Goal: Task Accomplishment & Management: Manage account settings

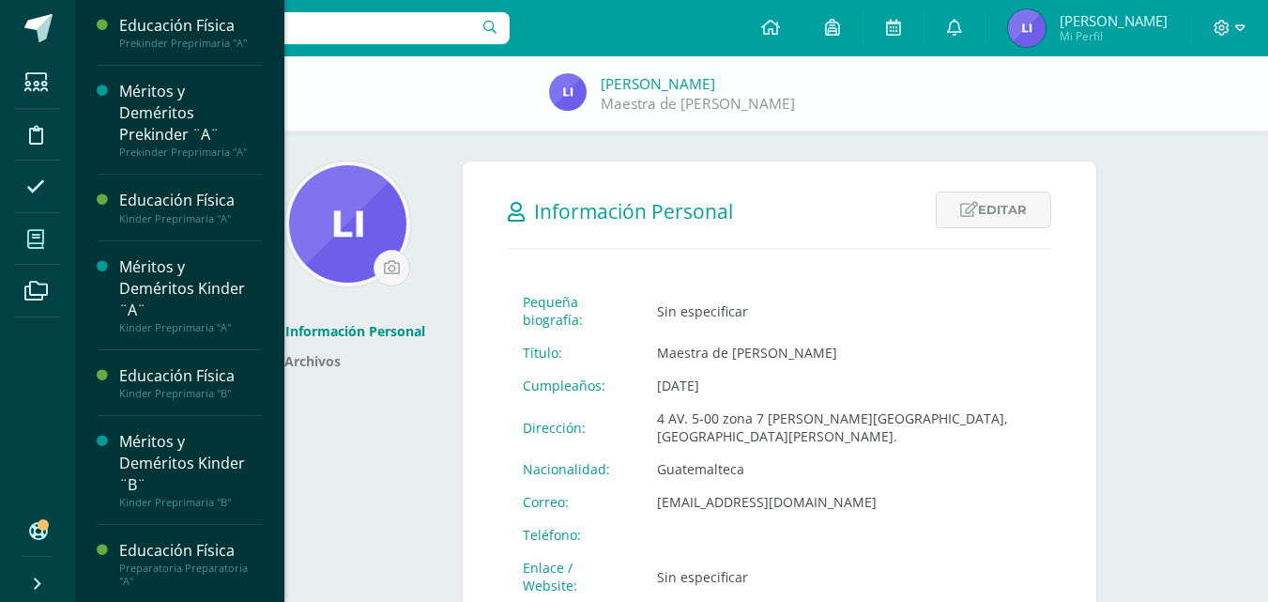
click at [42, 247] on icon at bounding box center [35, 239] width 17 height 19
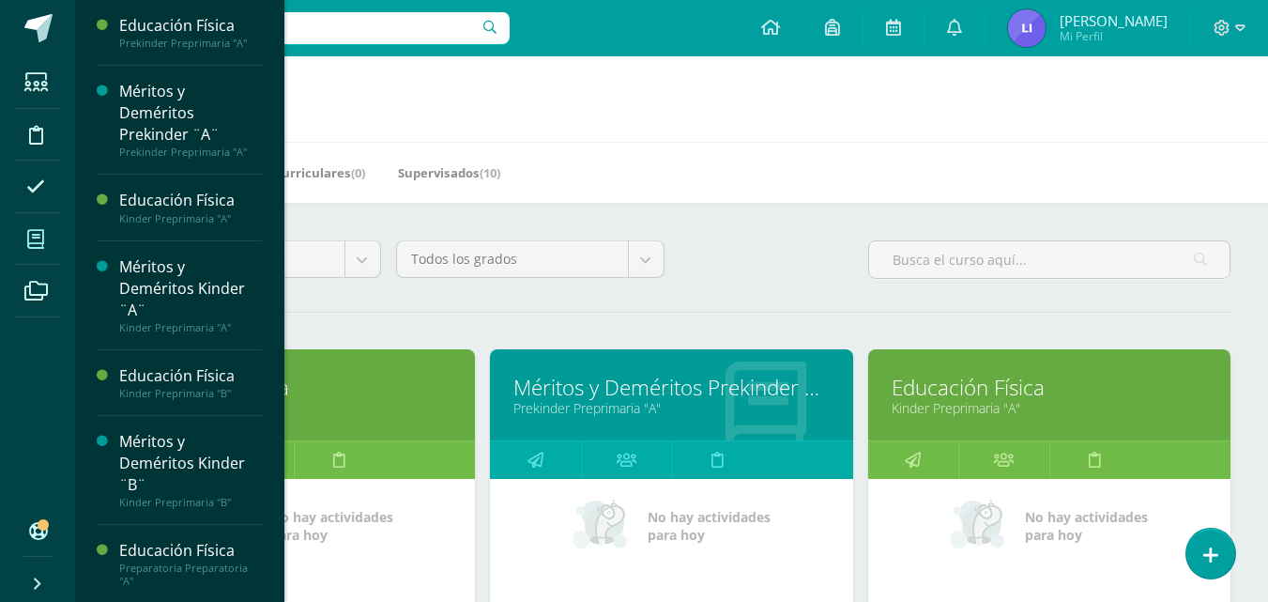
click at [433, 386] on link "Educación Física" at bounding box center [293, 387] width 315 height 29
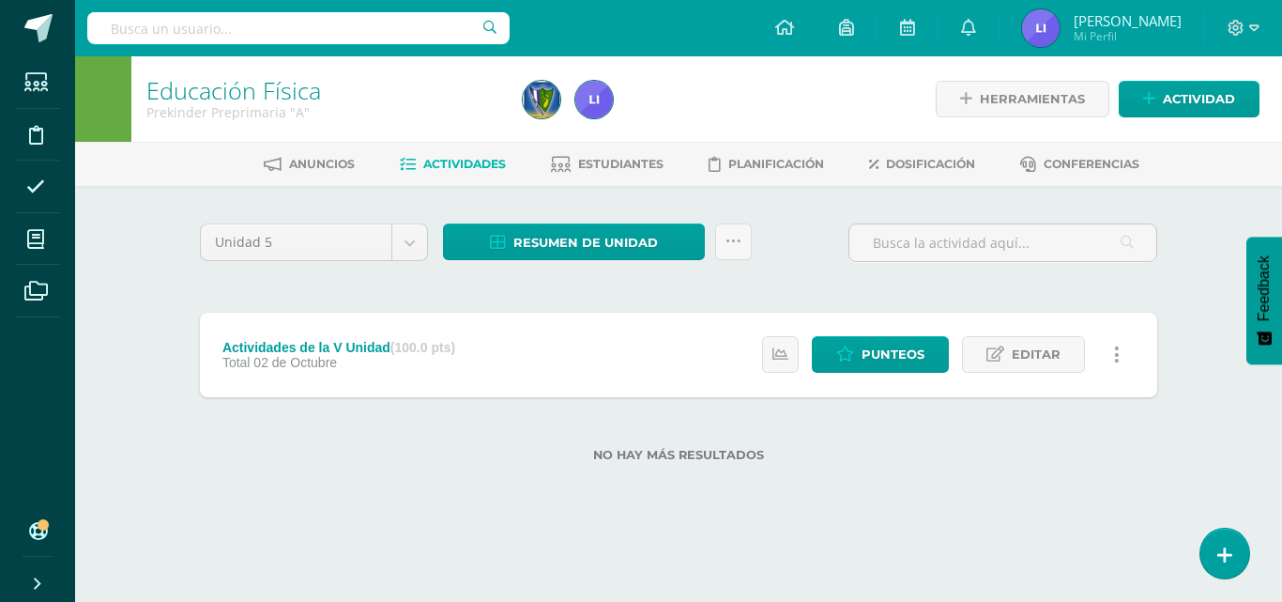
click at [459, 160] on span "Actividades" at bounding box center [464, 164] width 83 height 14
click at [1020, 347] on span "Editar" at bounding box center [1036, 354] width 49 height 35
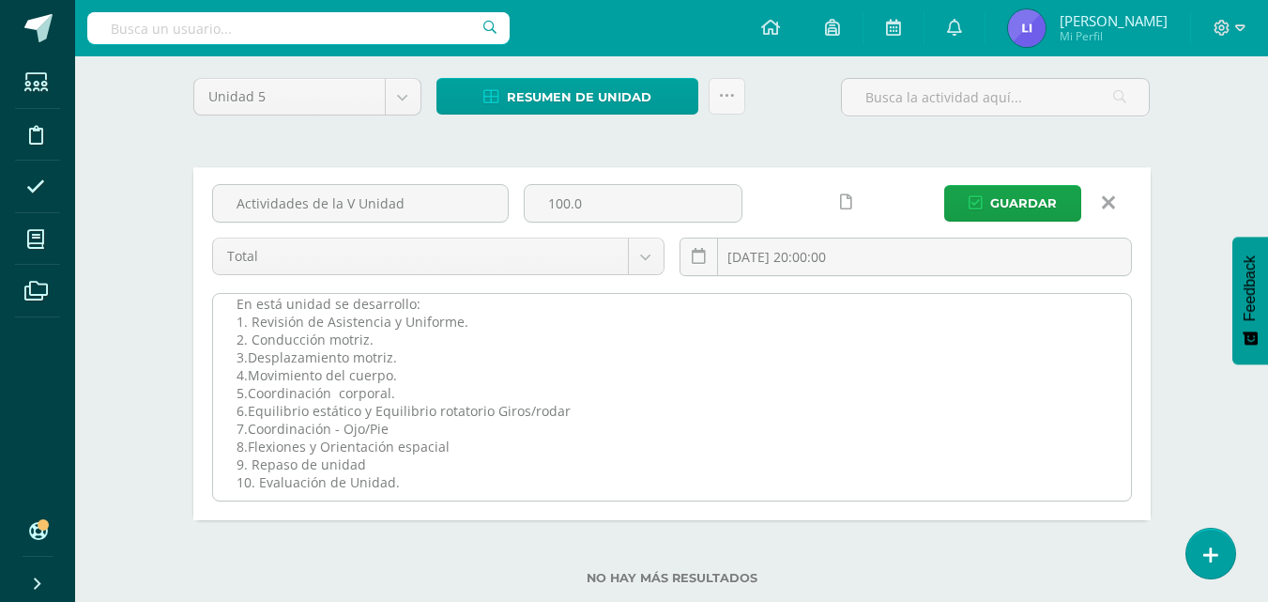
scroll to position [18, 0]
drag, startPoint x: 232, startPoint y: 338, endPoint x: 396, endPoint y: 487, distance: 221.9
click at [396, 487] on textarea "En está unidad se desarrollo: 1. Revisión de Asistencia y Uniforme. 2. Conducci…" at bounding box center [672, 397] width 918 height 206
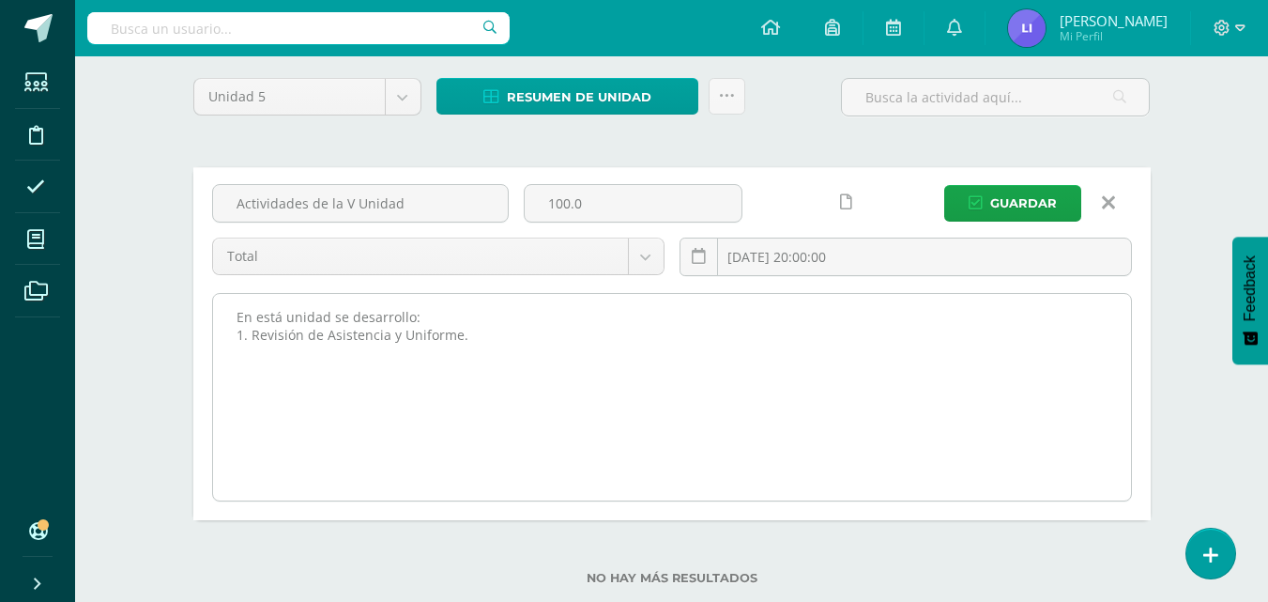
scroll to position [0, 0]
paste textarea "Asistencia y Uniforme Ejercicios de calentamiento Conducción motriz Desplazamie…"
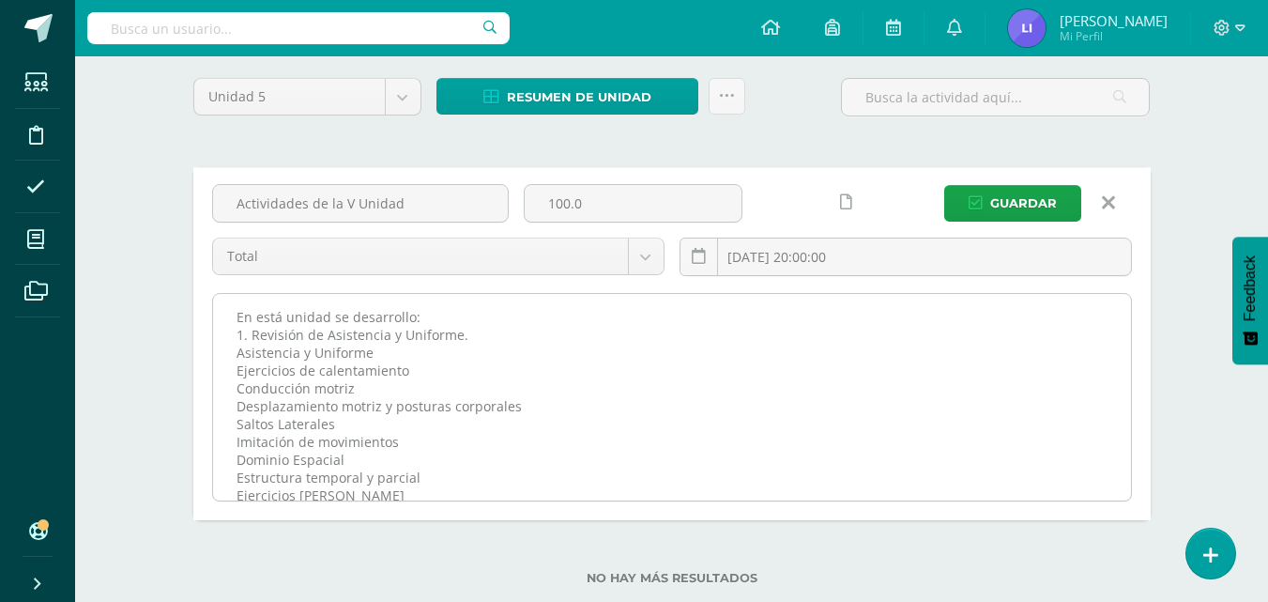
scroll to position [4, 0]
click at [396, 487] on textarea "En está unidad se desarrollo: 1. Revisión de Asistencia y Uniforme. 2. Conducci…" at bounding box center [672, 397] width 918 height 206
drag, startPoint x: 380, startPoint y: 349, endPoint x: 234, endPoint y: 354, distance: 146.5
click at [234, 354] on textarea "En está unidad se desarrollo: 1. Revisión de Asistencia y Uniforme. 2. Conducci…" at bounding box center [672, 397] width 918 height 206
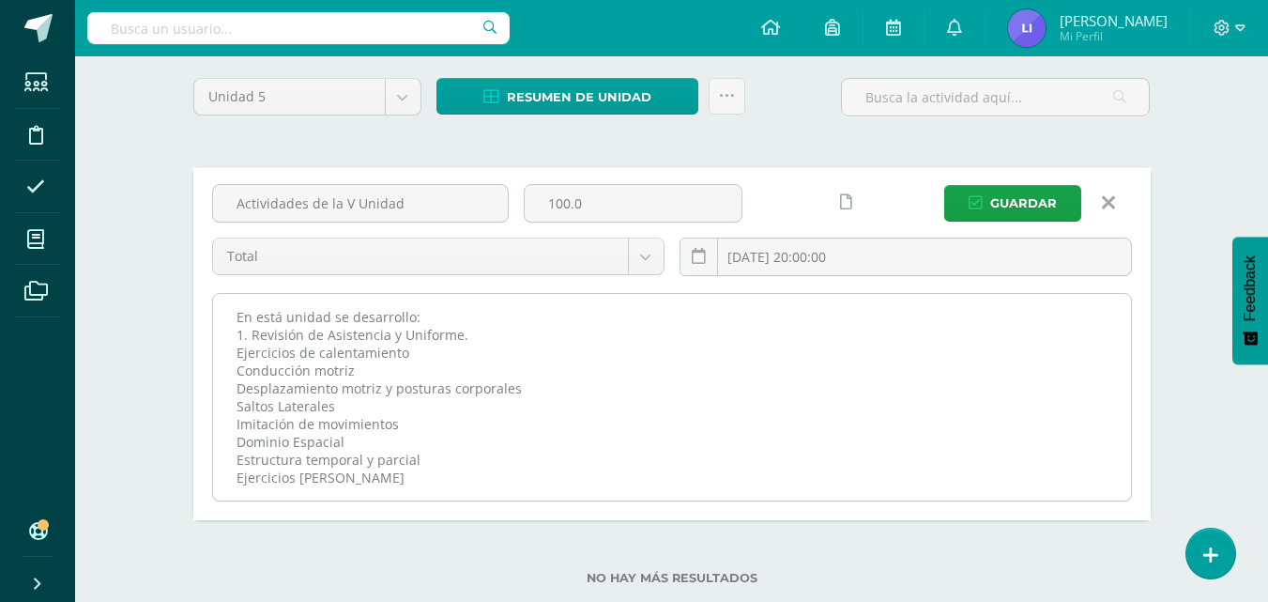
scroll to position [0, 0]
click at [234, 354] on textarea "En está unidad se desarrollo: 1. Revisión de Asistencia y Uniforme. 2. Conducci…" at bounding box center [672, 397] width 918 height 206
click at [232, 369] on textarea "En está unidad se desarrollo: 1. Revisión de Asistencia y Uniforme. 2. Conducci…" at bounding box center [672, 397] width 918 height 206
click at [238, 381] on textarea "En está unidad se desarrollo: 1. Revisión de Asistencia y Uniforme. 2. Conducci…" at bounding box center [672, 397] width 918 height 206
click at [239, 406] on textarea "En está unidad se desarrollo: 1. Revisión de Asistencia y Uniforme. 2. Conducci…" at bounding box center [672, 397] width 918 height 206
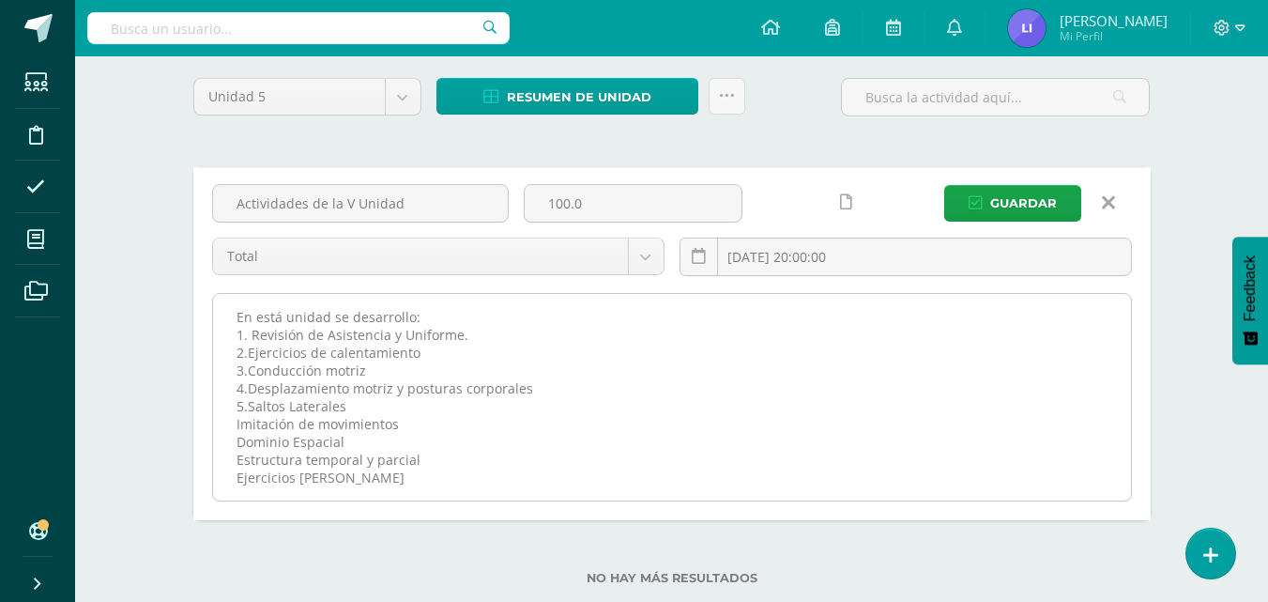
click at [235, 421] on textarea "En está unidad se desarrollo: 1. Revisión de Asistencia y Uniforme. 2. Conducci…" at bounding box center [672, 397] width 918 height 206
click at [236, 435] on textarea "En está unidad se desarrollo: 1. Revisión de Asistencia y Uniforme. 2. Conducci…" at bounding box center [672, 397] width 918 height 206
click at [237, 456] on textarea "En está unidad se desarrollo: 1. Revisión de Asistencia y Uniforme. 2. Conducci…" at bounding box center [672, 397] width 918 height 206
click at [237, 474] on textarea "En está unidad se desarrollo: 1. Revisión de Asistencia y Uniforme. 2. Conducci…" at bounding box center [672, 397] width 918 height 206
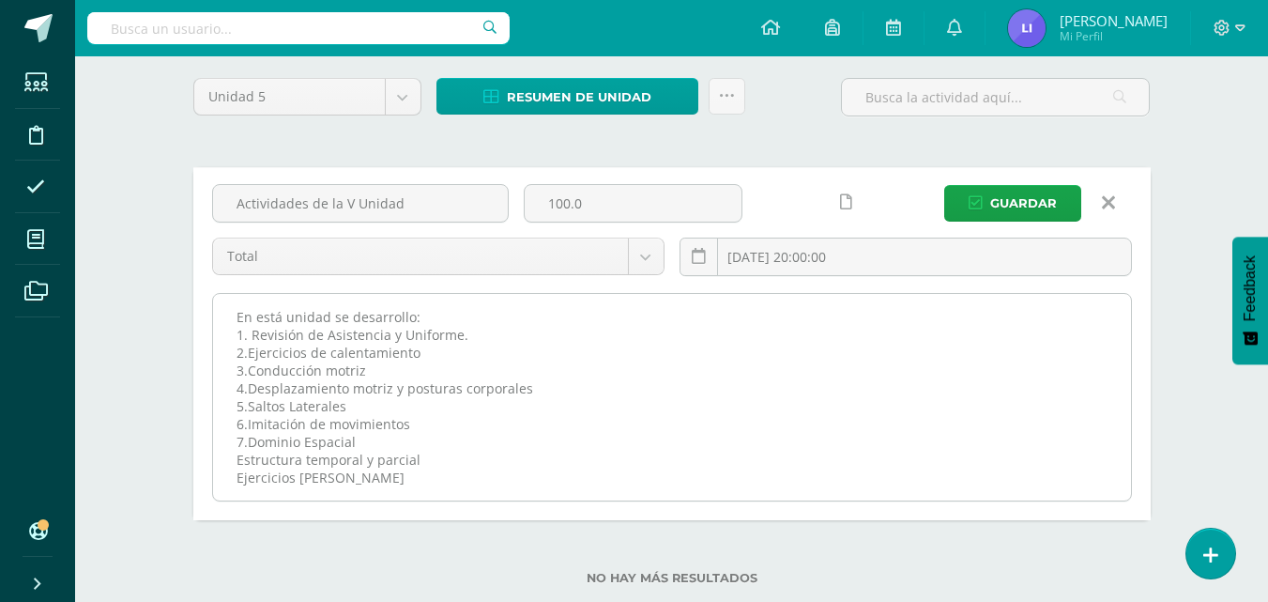
click at [939, 380] on textarea "En está unidad se desarrollo: 1. Revisión de Asistencia y Uniforme. 2. Conducci…" at bounding box center [672, 397] width 918 height 206
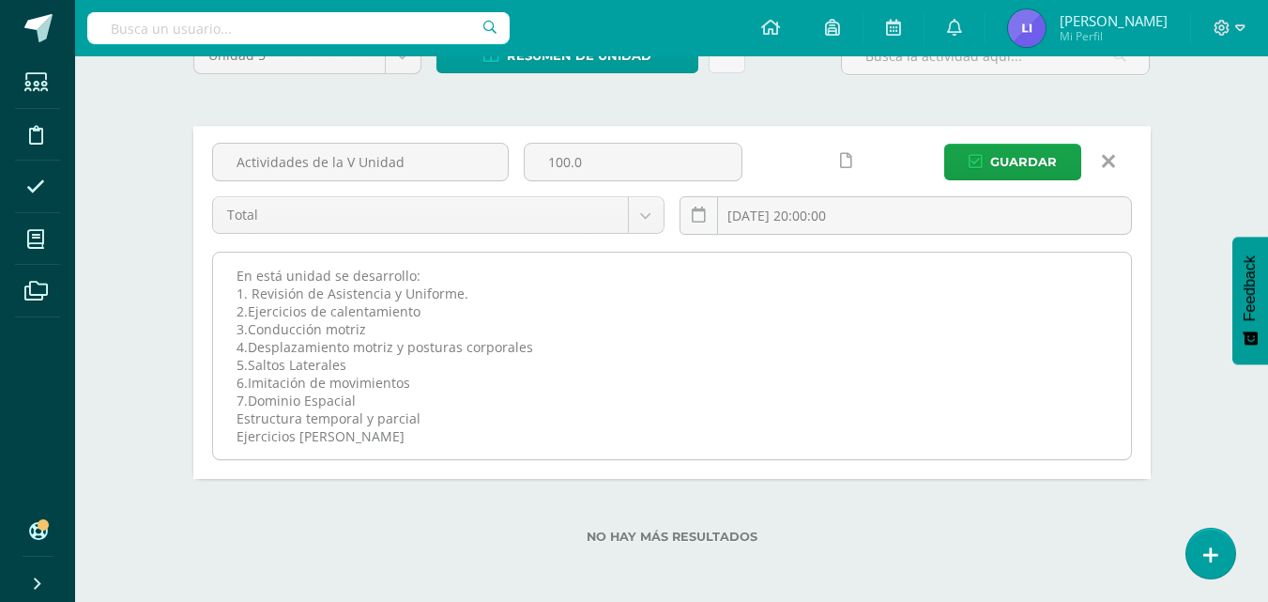
scroll to position [189, 0]
click at [237, 419] on textarea "En está unidad se desarrollo: 1. Revisión de Asistencia y Uniforme. 2. Conducci…" at bounding box center [672, 354] width 918 height 206
click at [237, 435] on textarea "En está unidad se desarrollo: 1. Revisión de Asistencia y Uniforme. 2. Conducci…" at bounding box center [672, 354] width 918 height 206
click at [437, 440] on textarea "En está unidad se desarrollo: 1. Revisión de Asistencia y Uniforme. 2. Conducci…" at bounding box center [672, 354] width 918 height 206
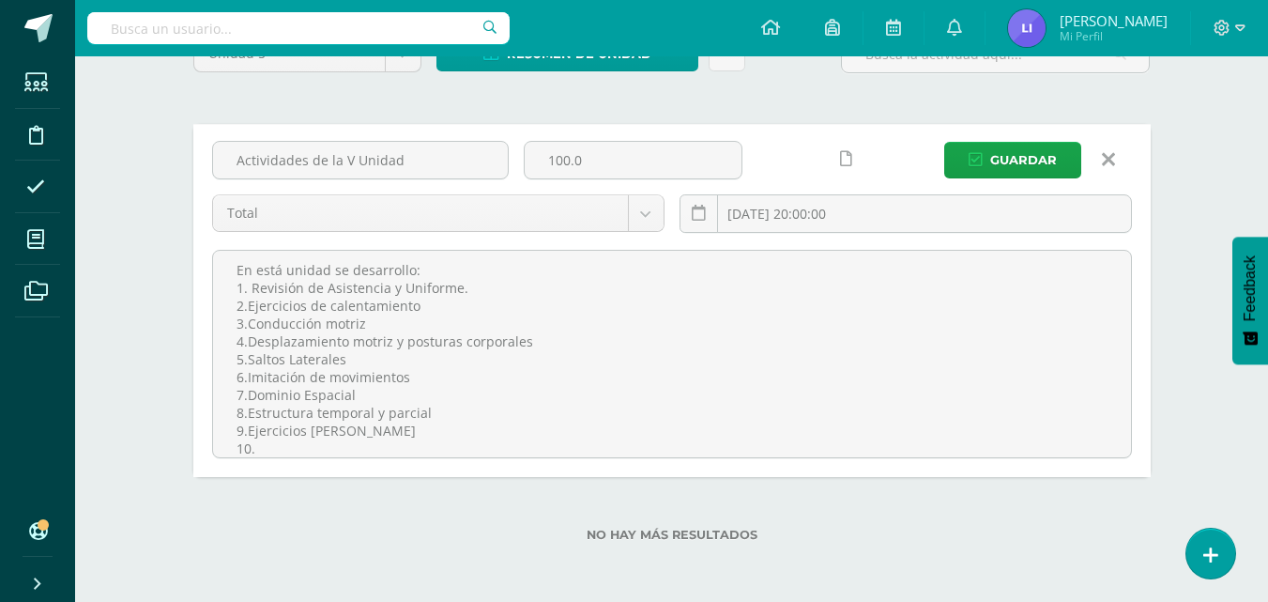
paste textarea "R"
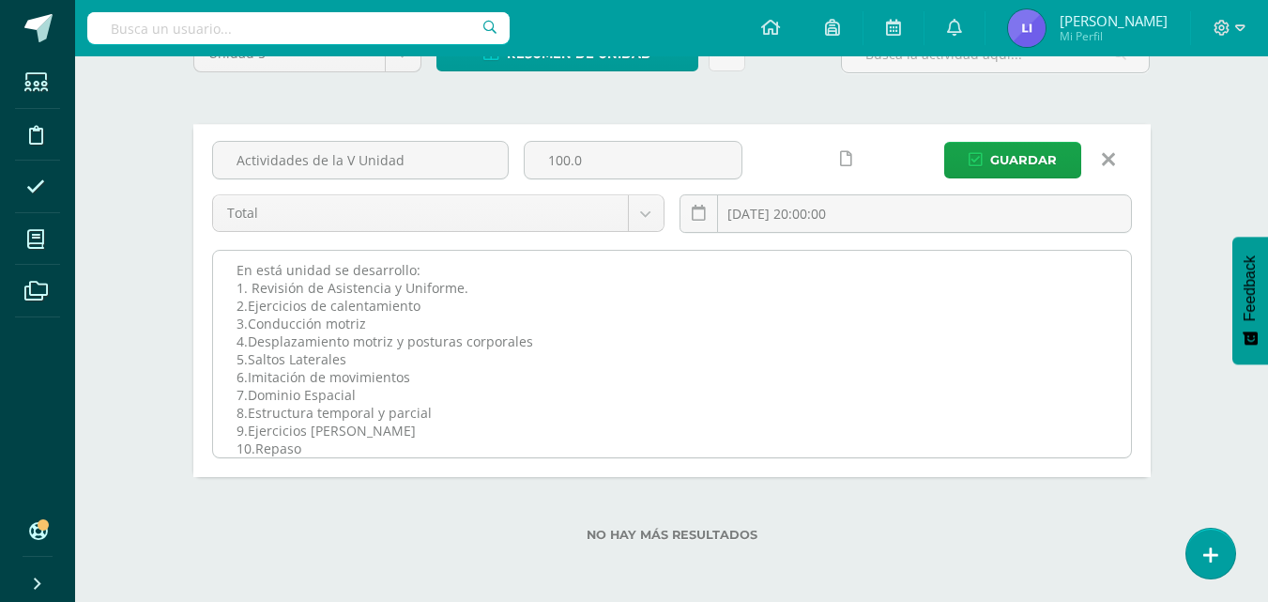
scroll to position [0, 0]
drag, startPoint x: 237, startPoint y: 276, endPoint x: 419, endPoint y: 262, distance: 181.7
click at [419, 262] on textarea "En está unidad se desarrollo: 1. Revisión de Asistencia y Uniforme. 2. Conducci…" at bounding box center [672, 354] width 918 height 206
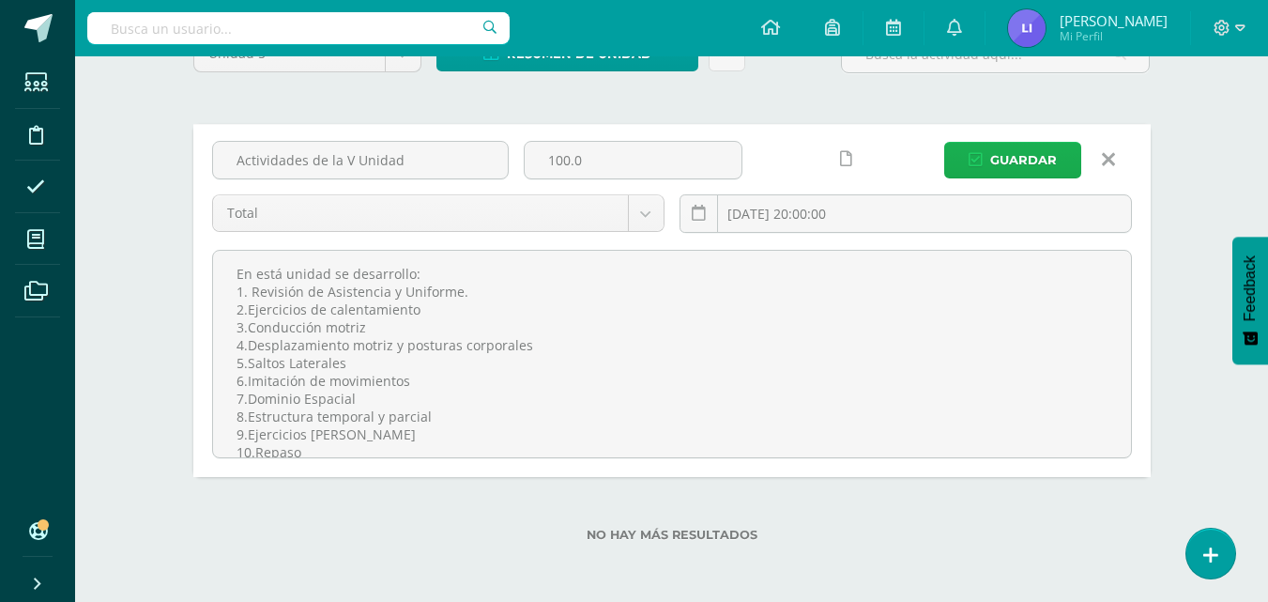
type textarea "En está unidad se desarrollo: 1. Revisión de Asistencia y Uniforme. 2.Ejercicio…"
click at [1012, 147] on span "Guardar" at bounding box center [1023, 160] width 67 height 35
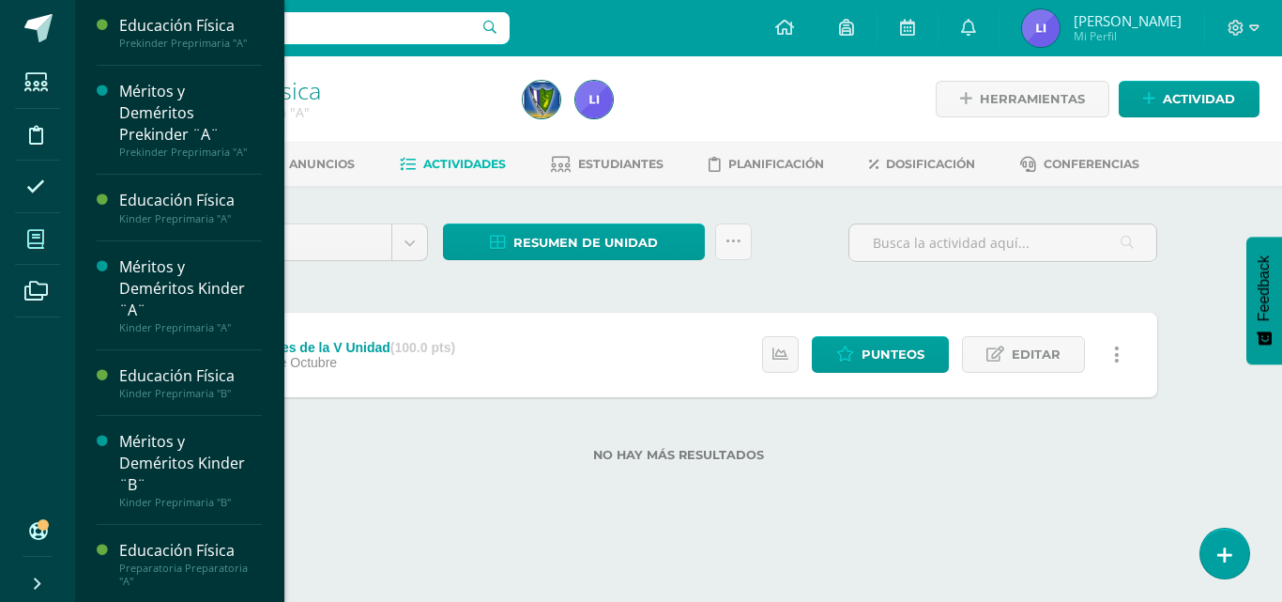
click at [32, 252] on span at bounding box center [36, 239] width 42 height 42
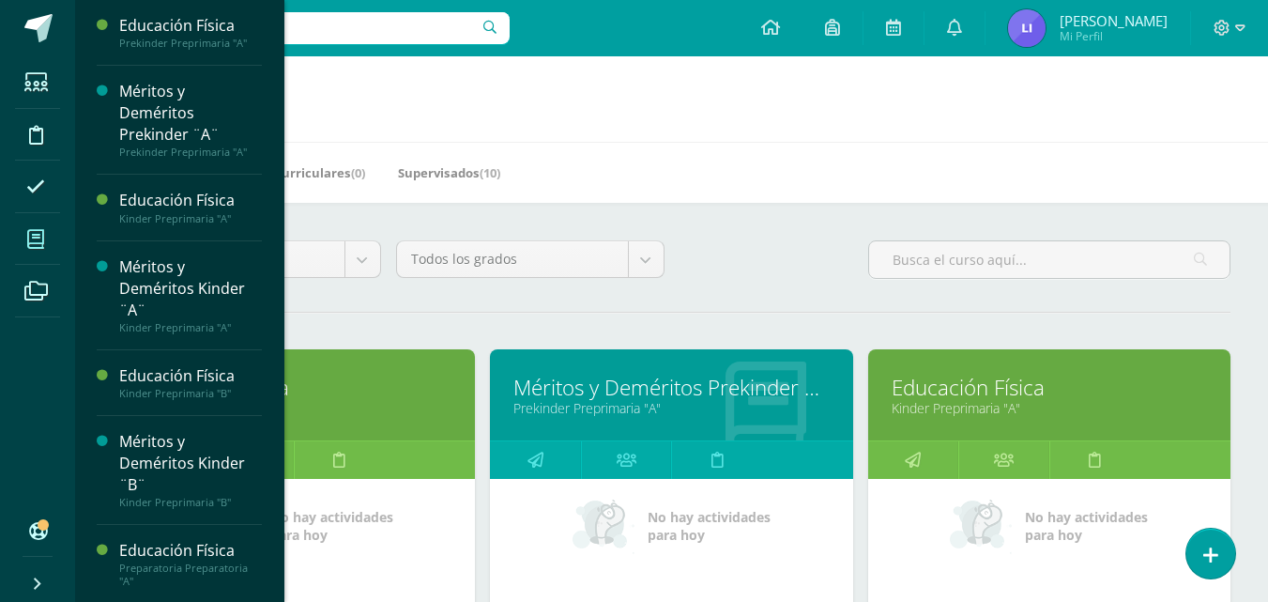
click at [968, 389] on link "Educación Física" at bounding box center [1049, 387] width 315 height 29
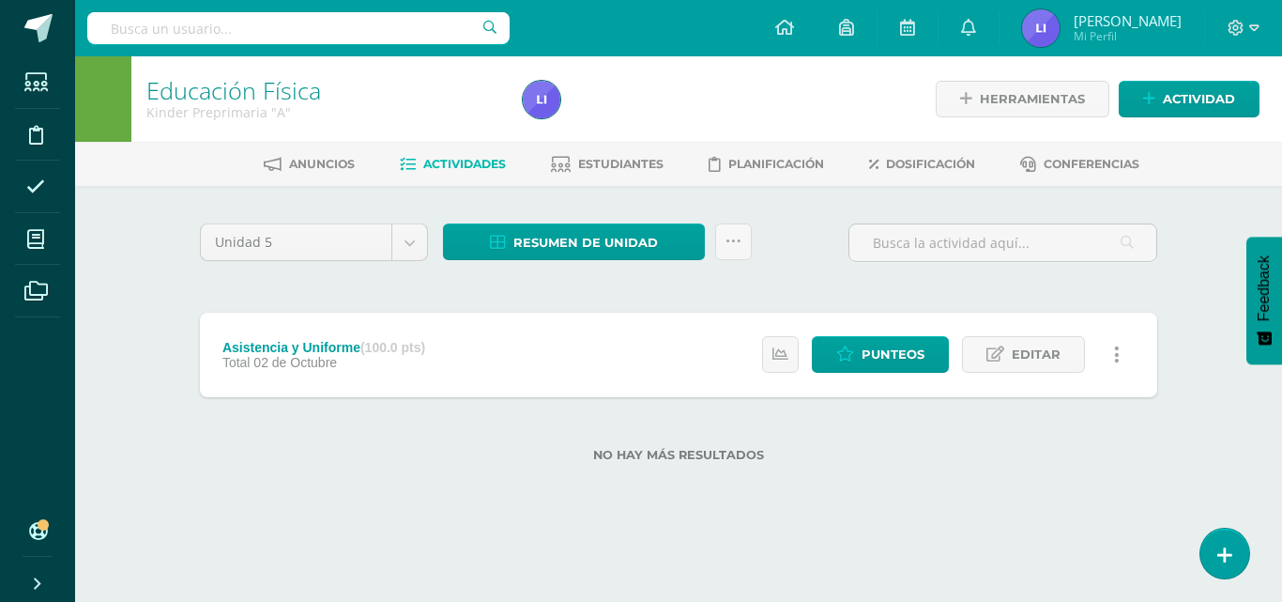
click at [498, 166] on span "Actividades" at bounding box center [464, 164] width 83 height 14
click at [1006, 348] on link "Editar" at bounding box center [1023, 354] width 123 height 37
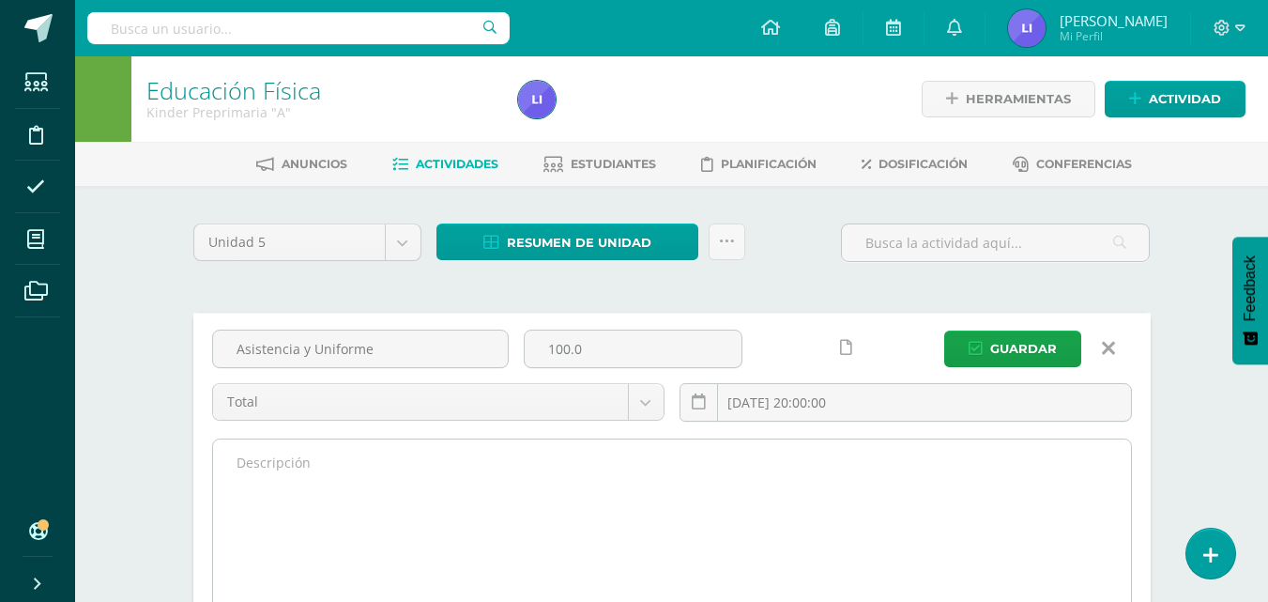
click at [346, 465] on textarea at bounding box center [672, 542] width 918 height 206
paste textarea "En está unidad se desarrollo:"
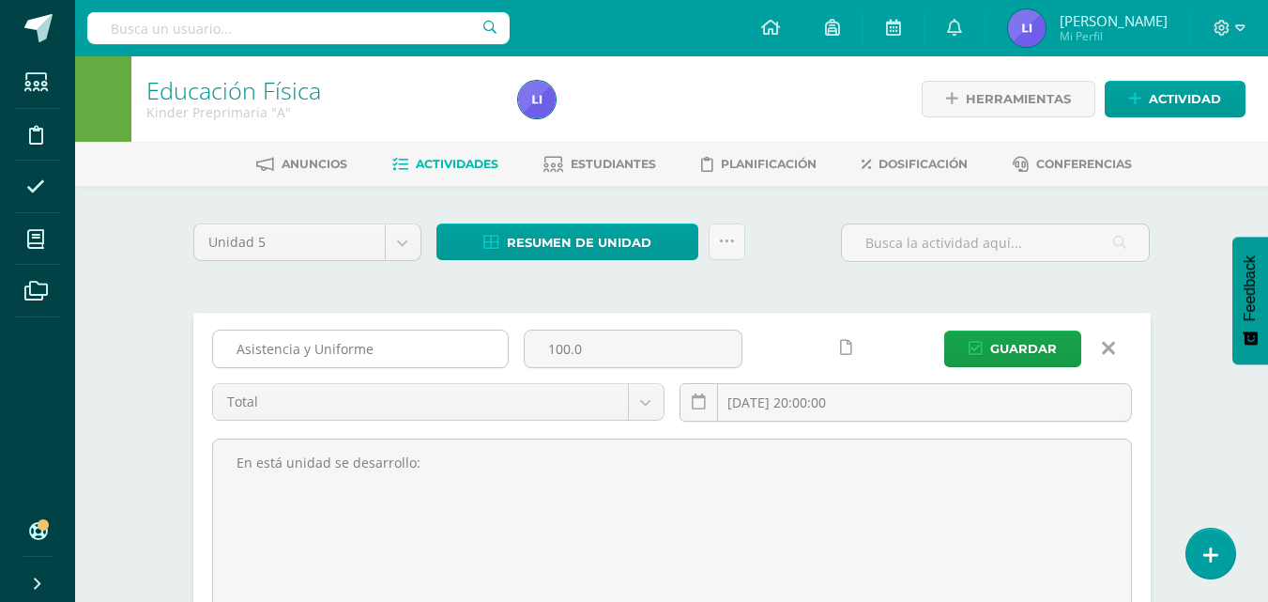
type textarea "En está unidad se desarrollo:"
drag, startPoint x: 382, startPoint y: 342, endPoint x: 138, endPoint y: 342, distance: 244.0
click at [138, 342] on div "Educación Física Kinder Preprimaria "A" Herramientas Detalle de asistencias Act…" at bounding box center [671, 423] width 1193 height 734
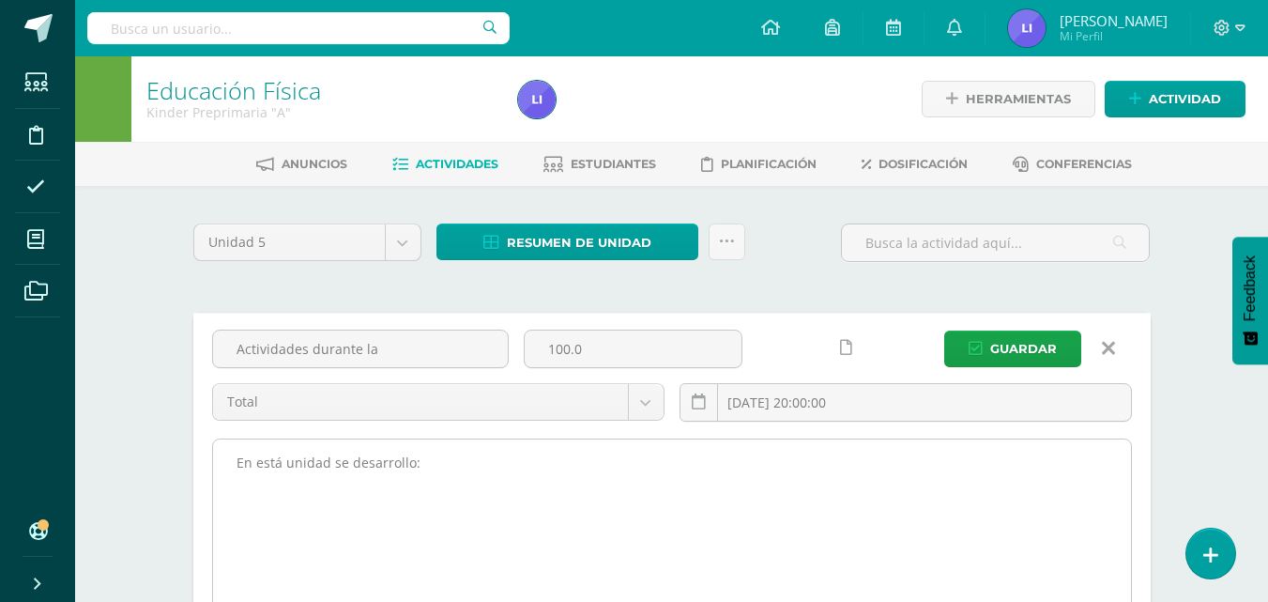
drag, startPoint x: 138, startPoint y: 342, endPoint x: 551, endPoint y: 488, distance: 438.2
click at [551, 488] on textarea "En está unidad se desarrollo:" at bounding box center [672, 542] width 918 height 206
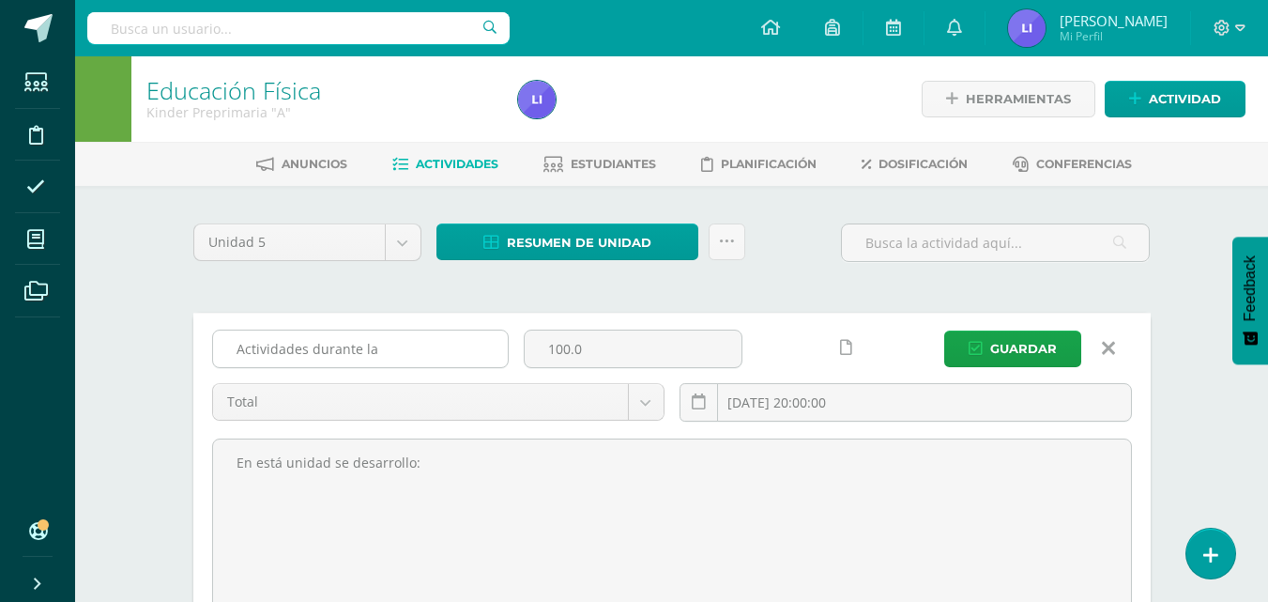
click at [385, 349] on input "Actividades durante la" at bounding box center [360, 348] width 295 height 37
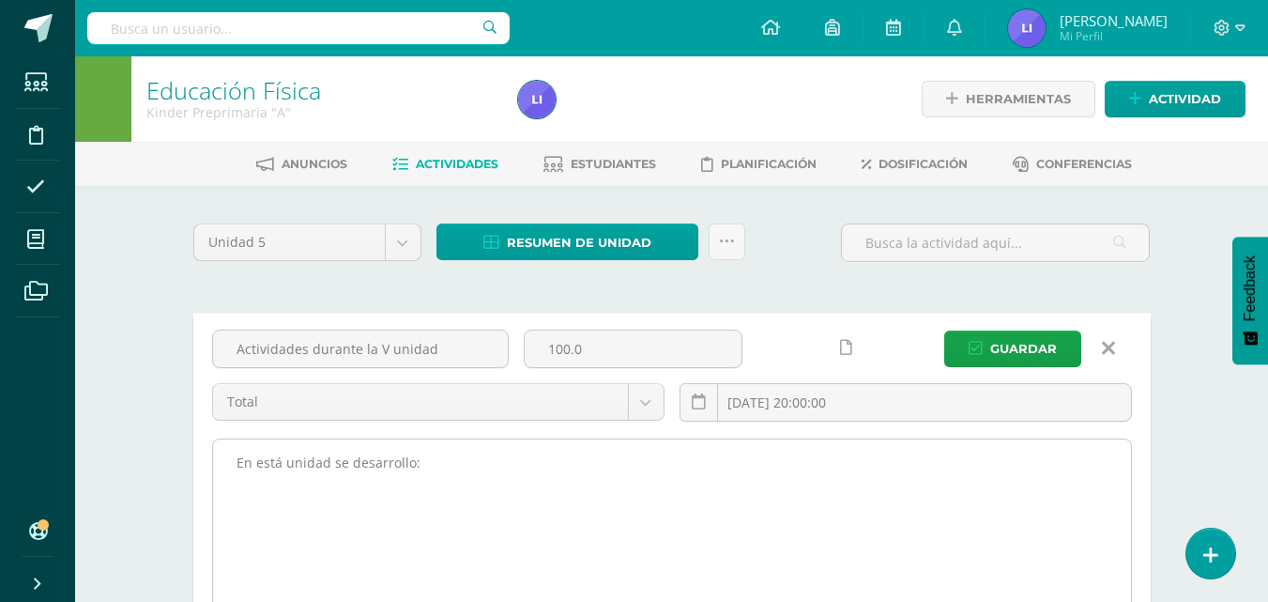
type input "Actividades durante la V unidad"
click at [501, 464] on textarea "En está unidad se desarrollo:" at bounding box center [672, 542] width 918 height 206
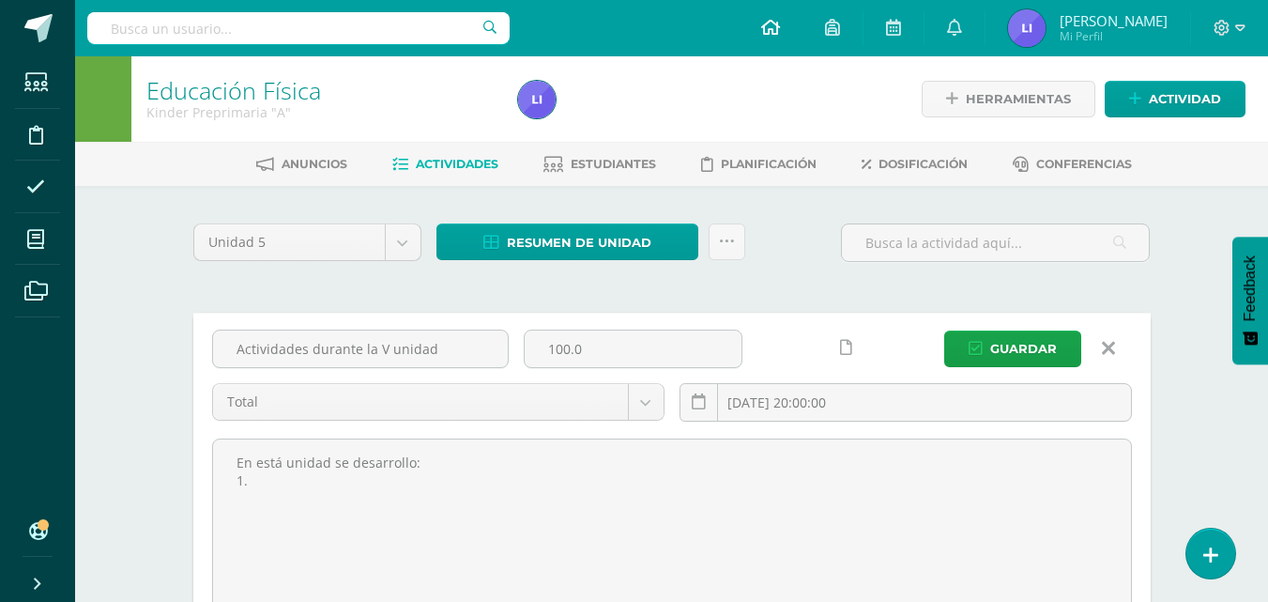
paste textarea "Asistencia y Uniforme Desplazamiento de diferentes acciones Conducción Motriz y…"
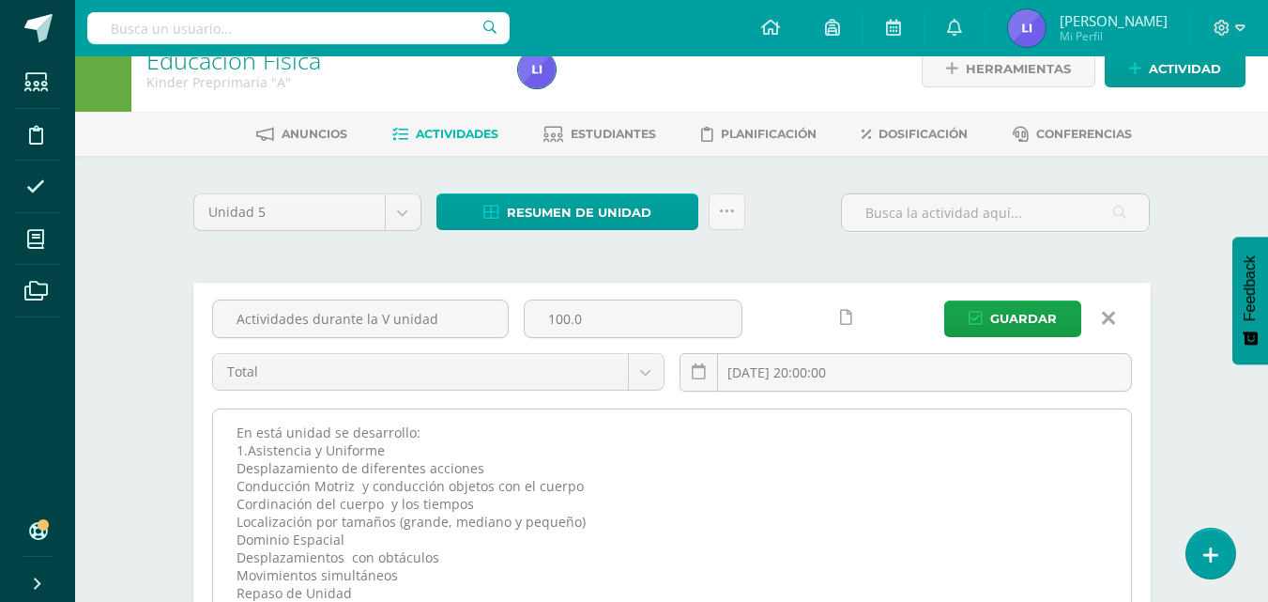
click at [236, 468] on textarea "En está unidad se desarrollo: 1.Asistencia y Uniforme Desplazamiento de diferen…" at bounding box center [672, 512] width 918 height 206
click at [238, 488] on textarea "En está unidad se desarrollo: 1.Asistencia y Uniforme 2.Desplazamiento de difer…" at bounding box center [672, 512] width 918 height 206
click at [237, 498] on textarea "En está unidad se desarrollo: 1.Asistencia y Uniforme 2.Desplazamiento de difer…" at bounding box center [672, 512] width 918 height 206
click at [237, 516] on textarea "En está unidad se desarrollo: 1.Asistencia y Uniforme 2.Desplazamiento de difer…" at bounding box center [672, 512] width 918 height 206
click at [238, 538] on textarea "En está unidad se desarrollo: 1.Asistencia y Uniforme 2.Desplazamiento de difer…" at bounding box center [672, 512] width 918 height 206
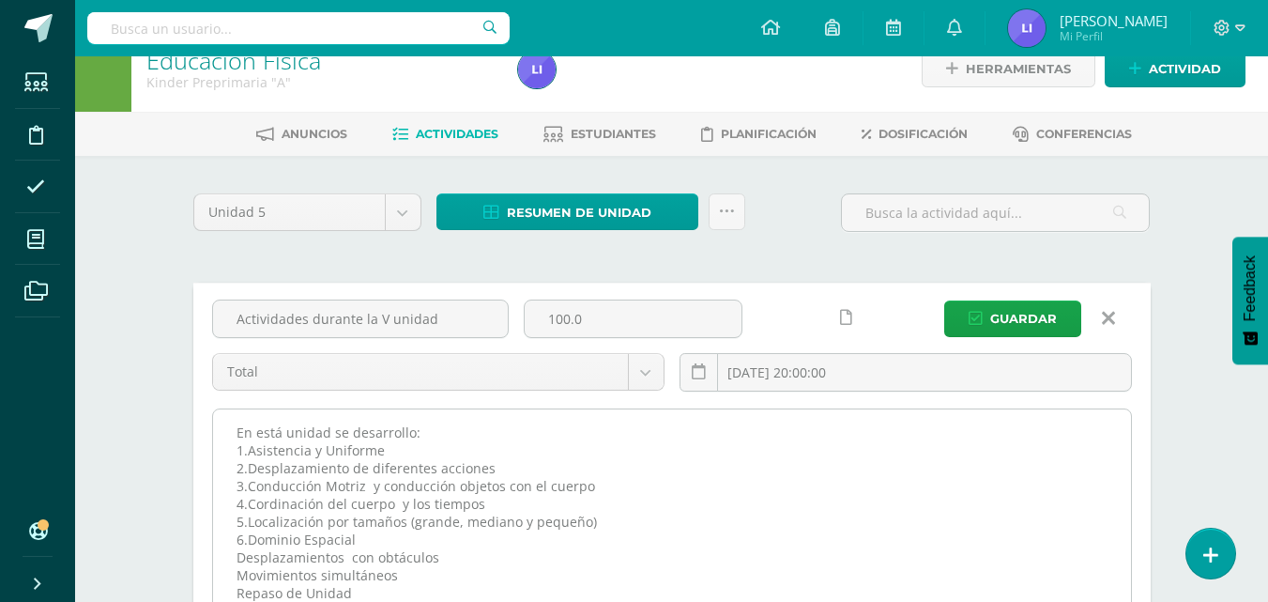
click at [237, 559] on textarea "En está unidad se desarrollo: 1.Asistencia y Uniforme 2.Desplazamiento de difer…" at bounding box center [672, 512] width 918 height 206
click at [237, 576] on textarea "En está unidad se desarrollo: 1.Asistencia y Uniforme 2.Desplazamiento de difer…" at bounding box center [672, 512] width 918 height 206
click at [239, 592] on textarea "En está unidad se desarrollo: 1.Asistencia y Uniforme 2.Desplazamiento de difer…" at bounding box center [672, 512] width 918 height 206
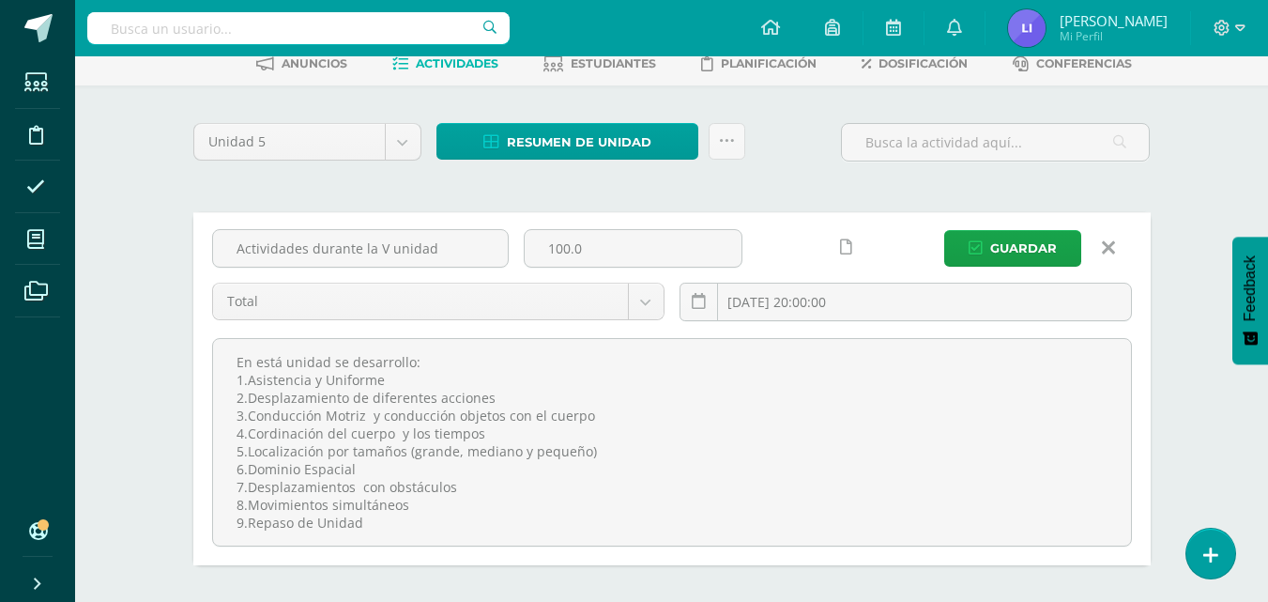
scroll to position [109, 0]
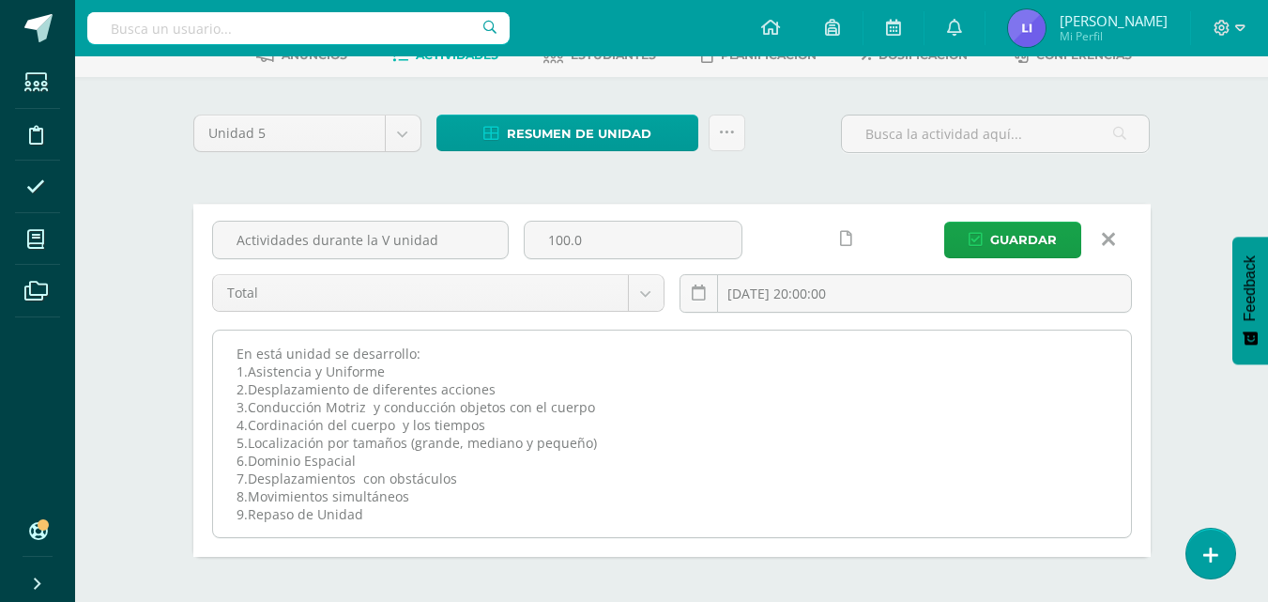
click at [451, 508] on textarea "En está unidad se desarrollo: 1.Asistencia y Uniforme 2.Desplazamiento de difer…" at bounding box center [672, 433] width 918 height 206
drag, startPoint x: 237, startPoint y: 350, endPoint x: 437, endPoint y: 517, distance: 261.2
click at [437, 517] on textarea "En está unidad se desarrollo: 1.Asistencia y Uniforme 2.Desplazamiento de difer…" at bounding box center [672, 433] width 918 height 206
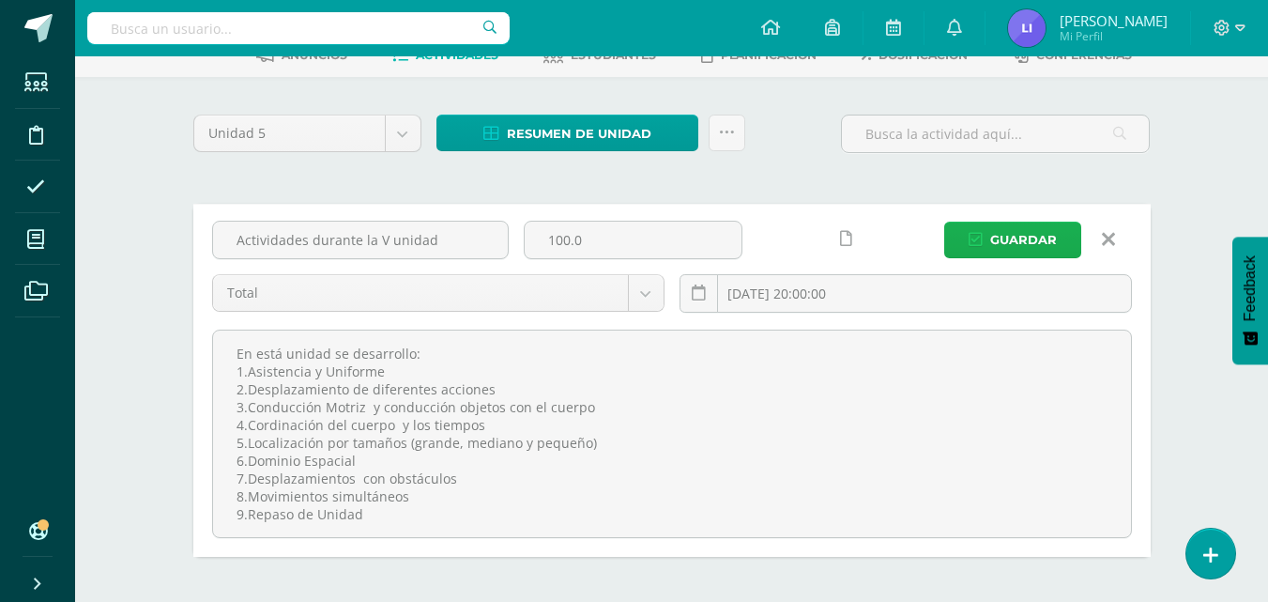
type textarea "En está unidad se desarrollo: 1.Asistencia y Uniforme 2.Desplazamiento de difer…"
click at [990, 240] on button "Guardar" at bounding box center [1012, 239] width 137 height 37
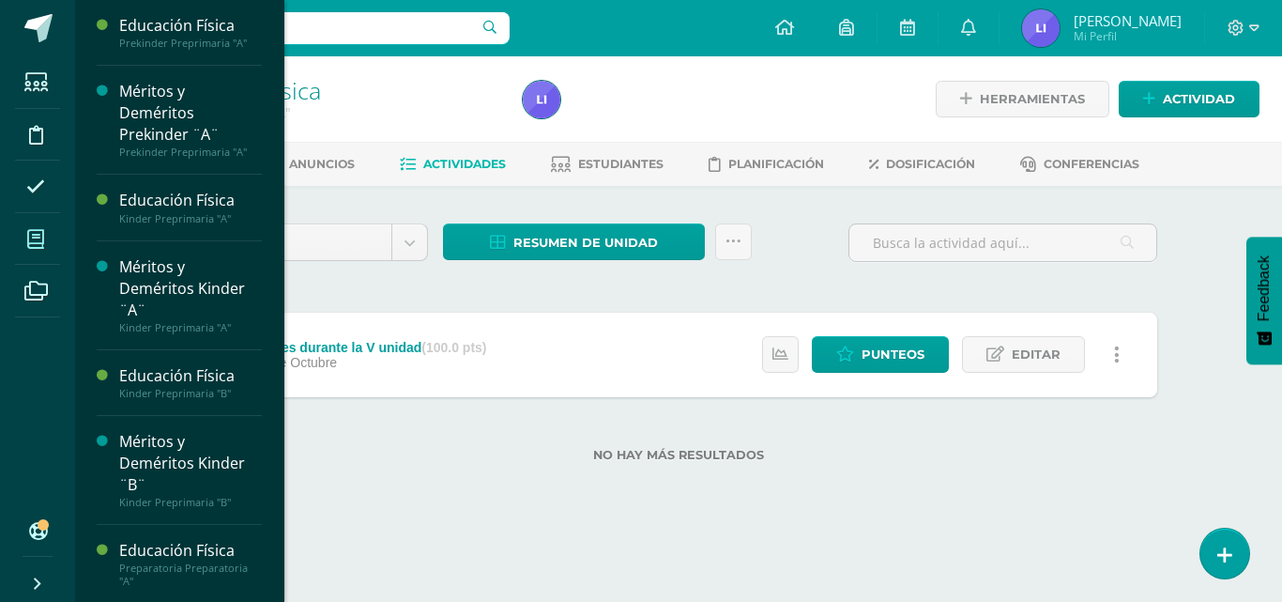
click at [28, 235] on icon at bounding box center [35, 239] width 17 height 19
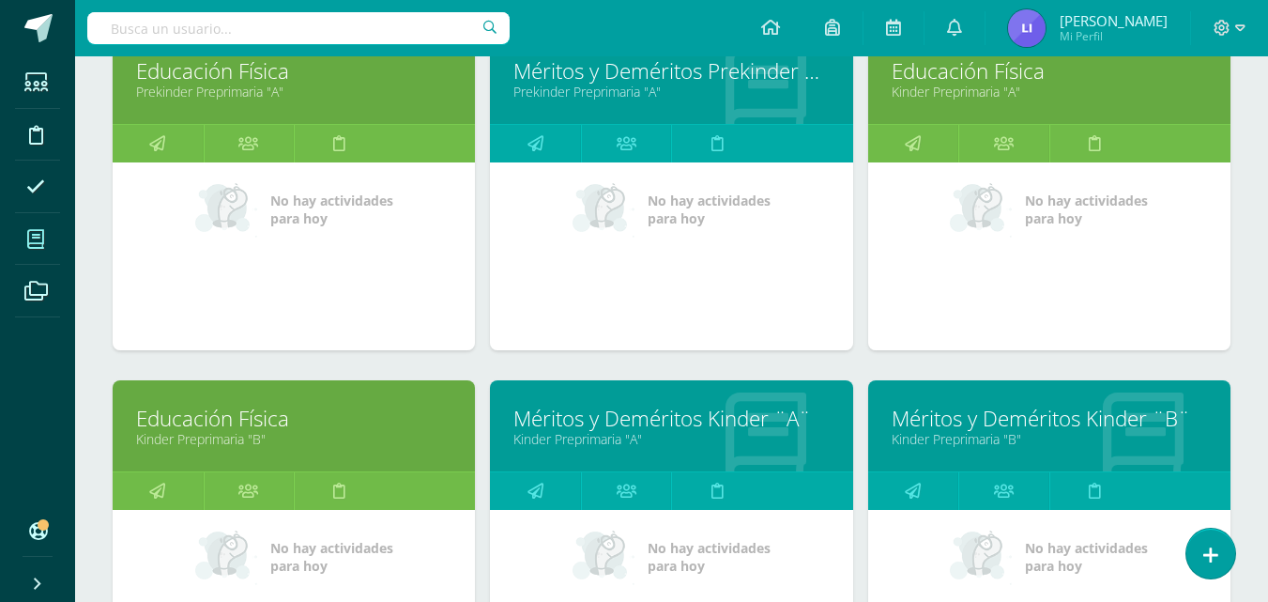
scroll to position [319, 0]
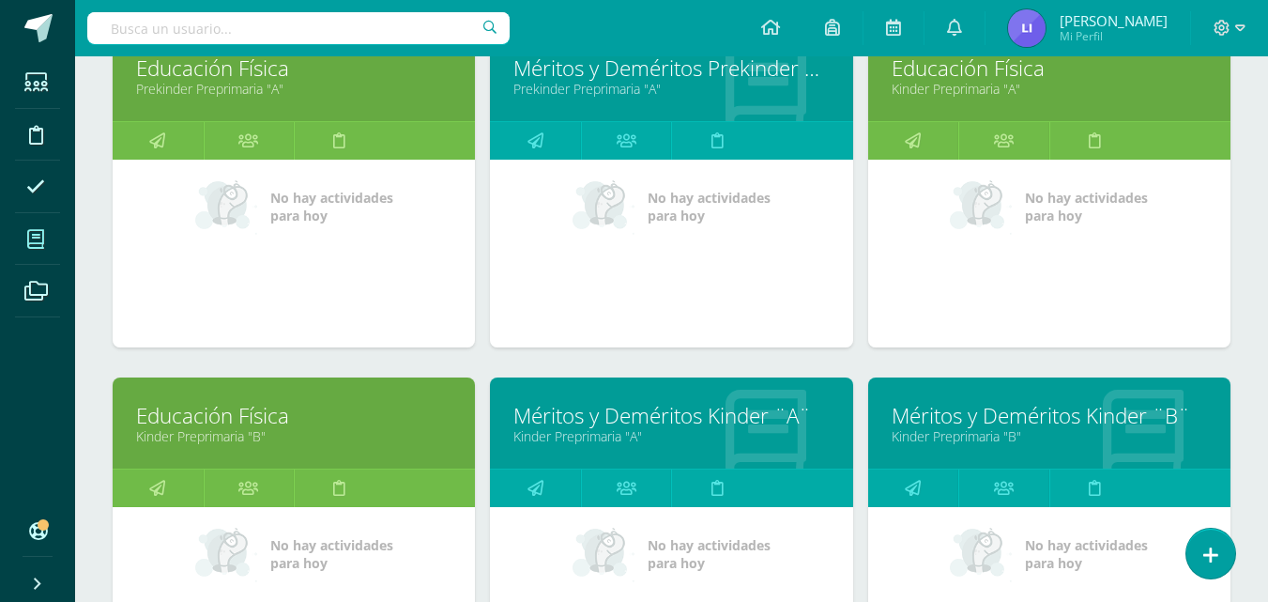
click at [405, 415] on link "Educación Física" at bounding box center [293, 415] width 315 height 29
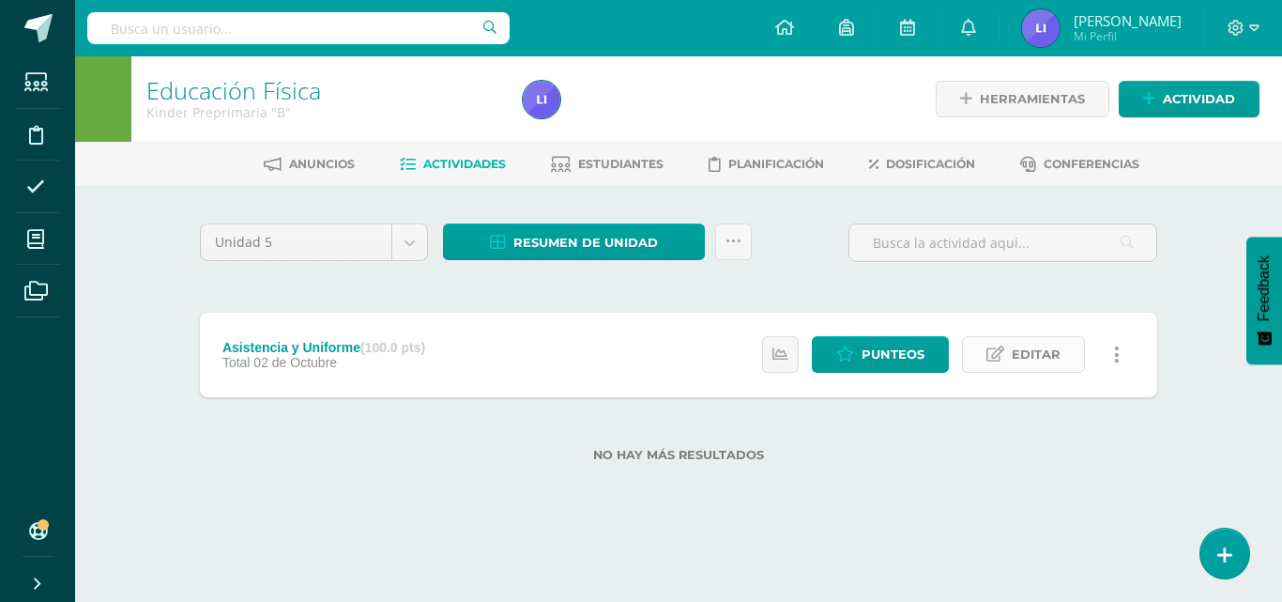
click at [1032, 350] on span "Editar" at bounding box center [1036, 354] width 49 height 35
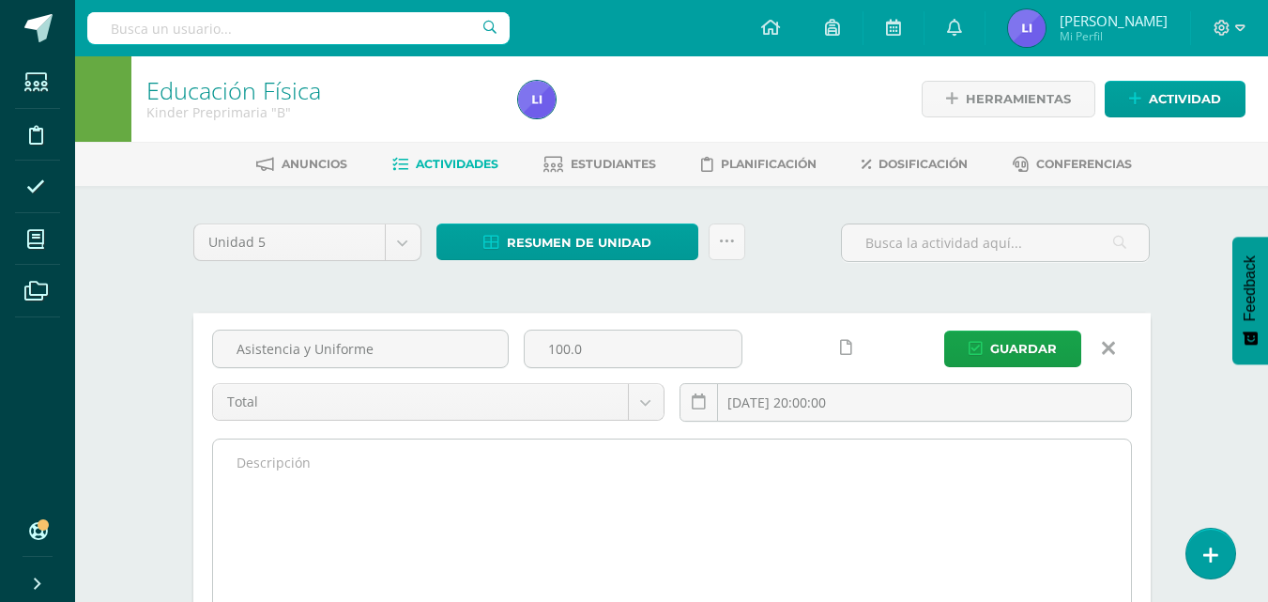
click at [441, 456] on textarea at bounding box center [672, 542] width 918 height 206
paste textarea "En está unidad se desarrollo: 1.Asistencia y Uniforme 2.Desplazamiento de difer…"
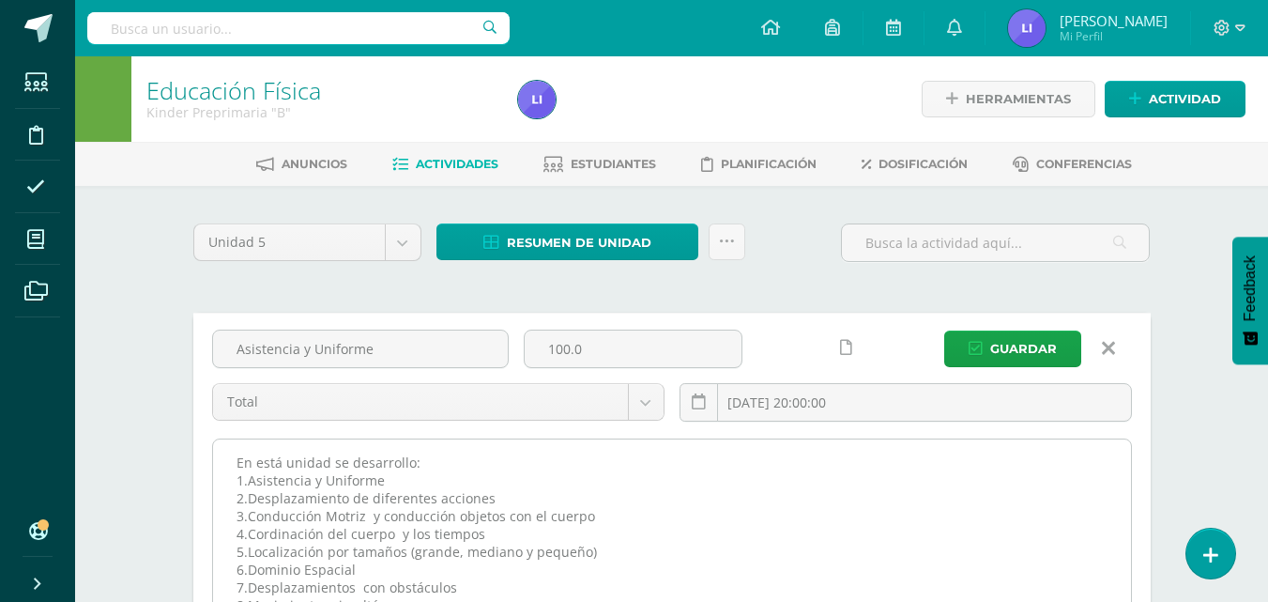
scroll to position [30, 0]
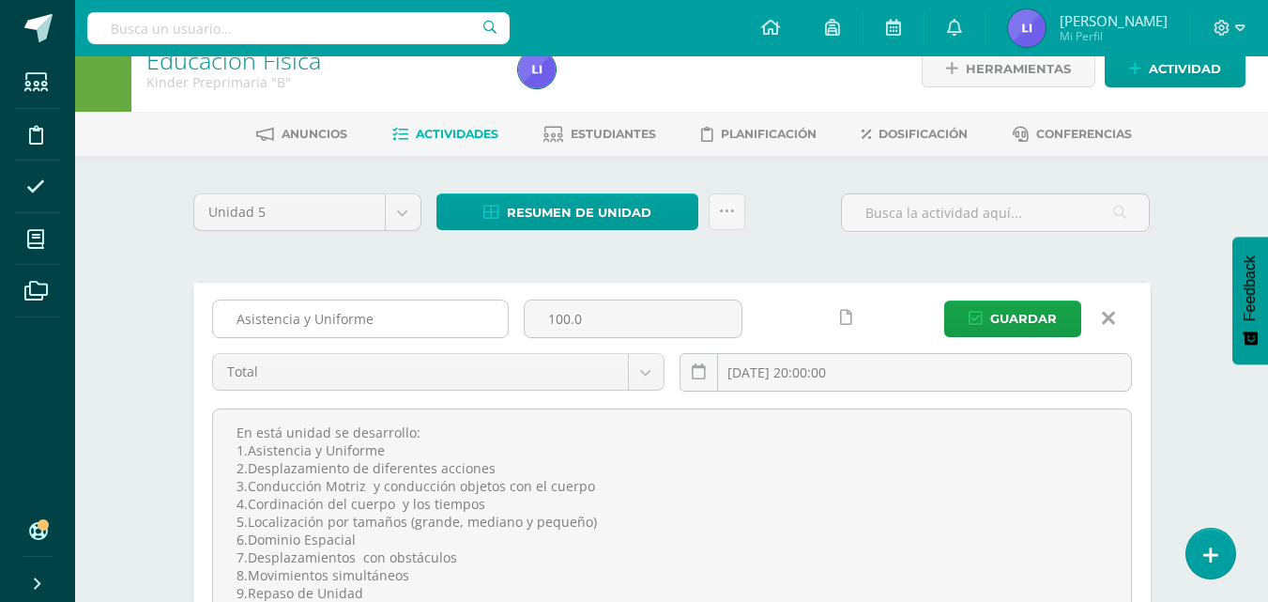
type textarea "En está unidad se desarrollo: 1.Asistencia y Uniforme 2.Desplazamiento de difer…"
drag, startPoint x: 376, startPoint y: 314, endPoint x: 136, endPoint y: 335, distance: 241.2
click at [136, 335] on div "Educación Física Kinder Preprimaria "B" Herramientas Detalle de asistencias Act…" at bounding box center [671, 393] width 1193 height 734
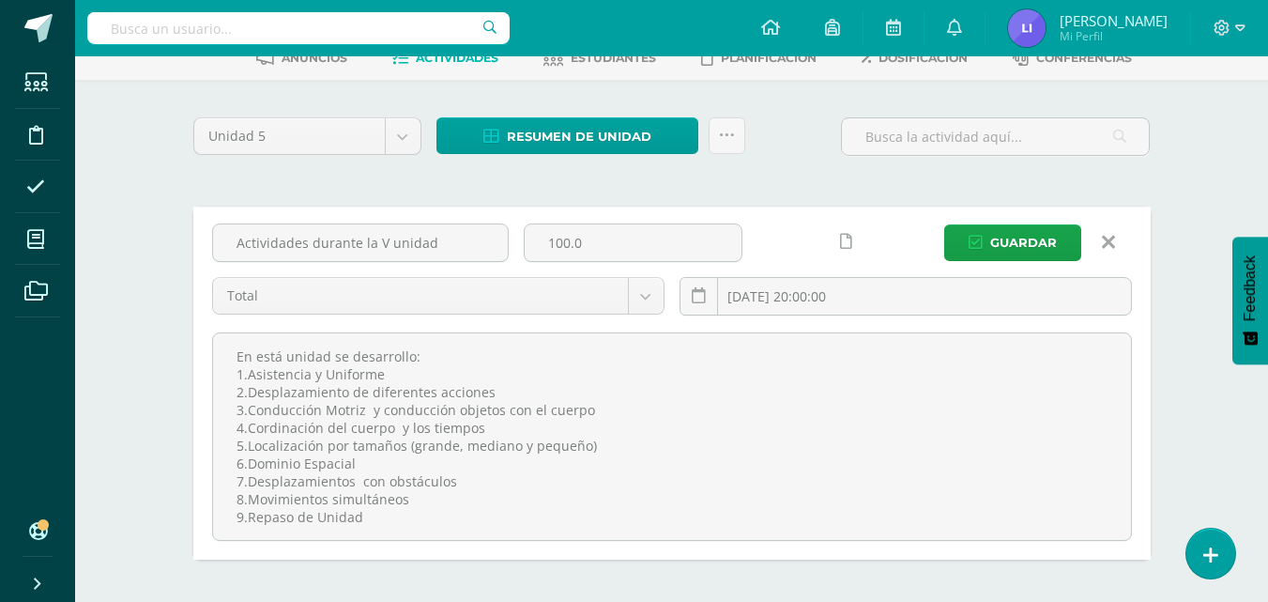
scroll to position [119, 0]
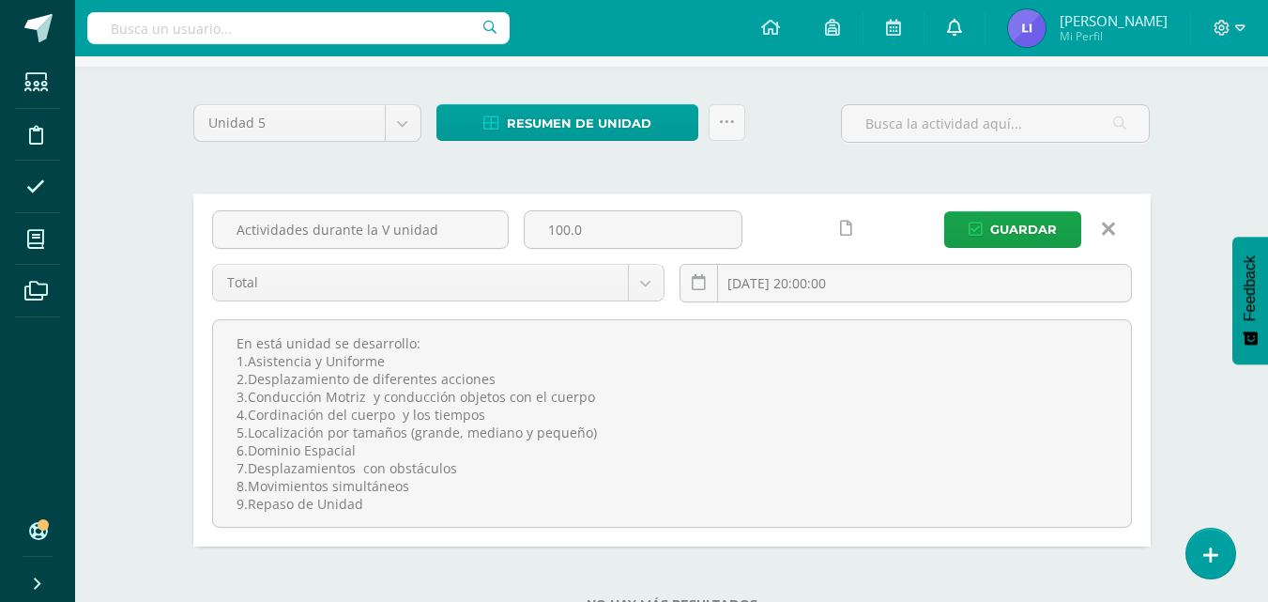
type input "Actividades durante la V unidad"
click at [1020, 219] on span "Guardar" at bounding box center [1023, 229] width 67 height 35
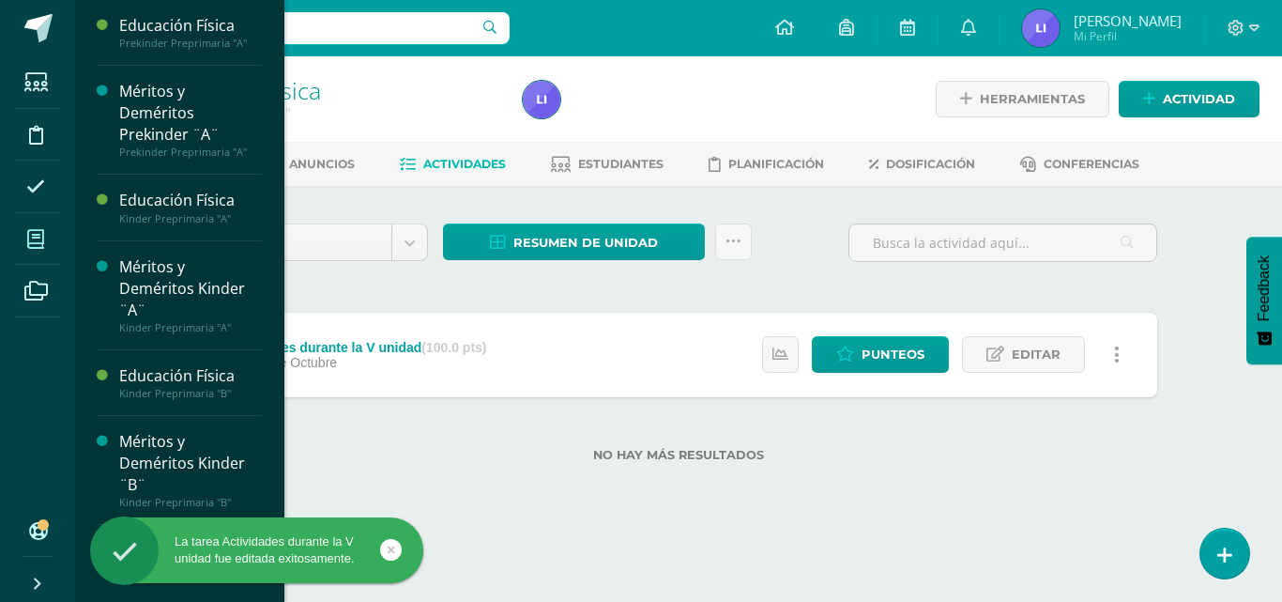
click at [37, 235] on icon at bounding box center [35, 239] width 17 height 19
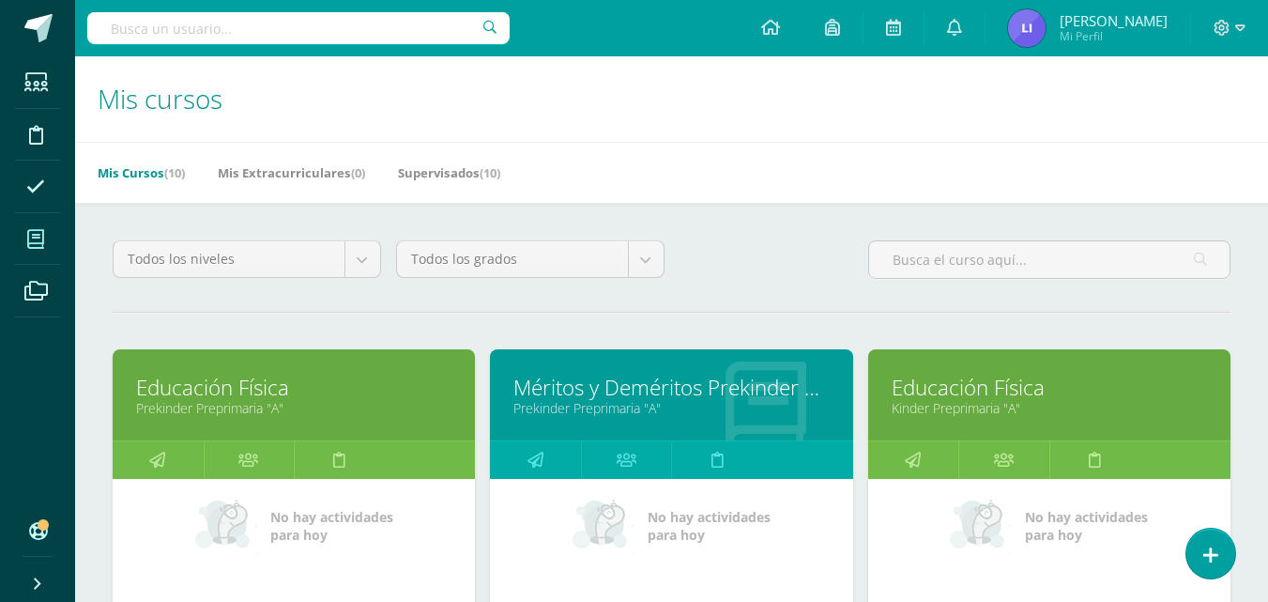
click at [256, 393] on link "Educación Física" at bounding box center [293, 387] width 315 height 29
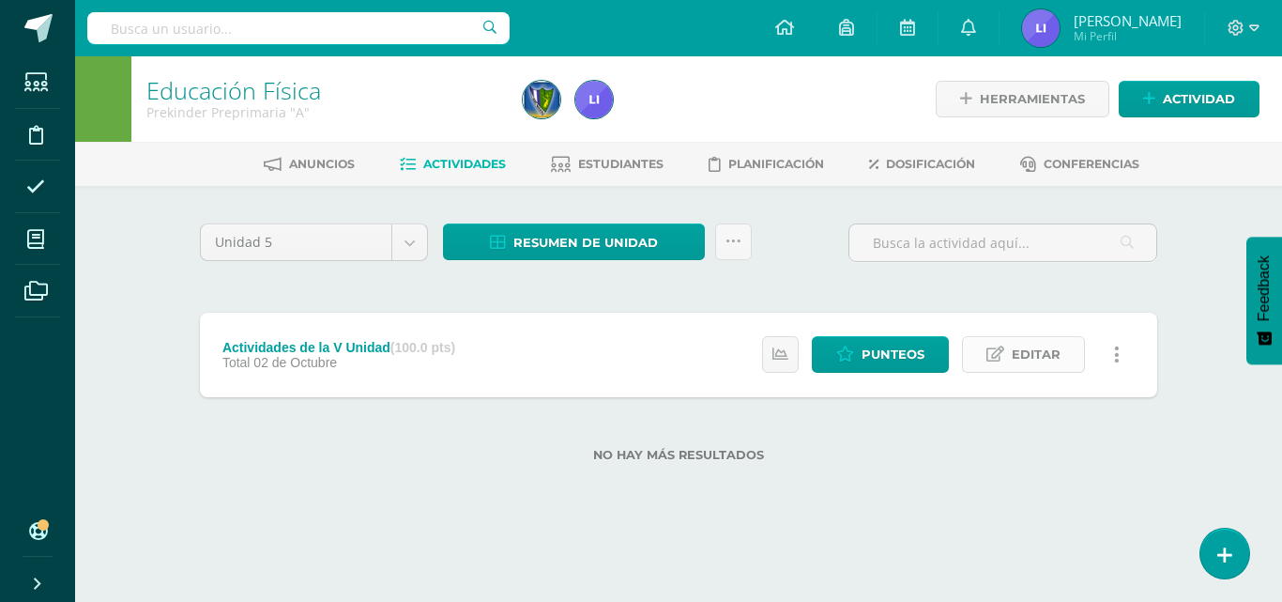
click at [1038, 342] on span "Editar" at bounding box center [1036, 354] width 49 height 35
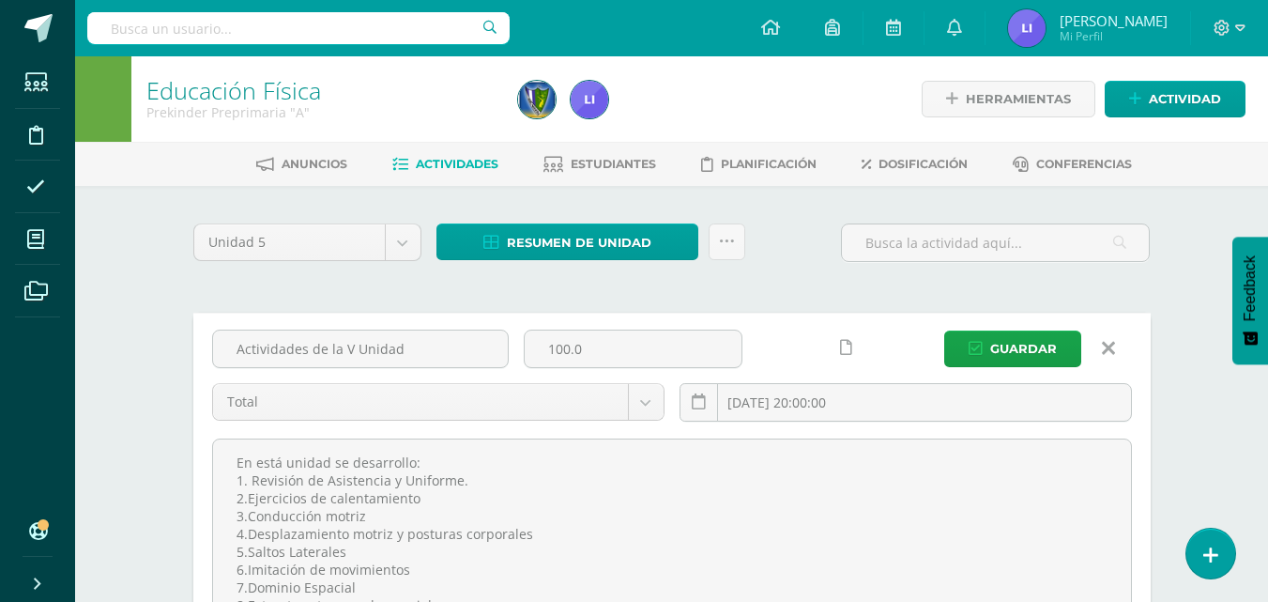
drag, startPoint x: 405, startPoint y: 355, endPoint x: 133, endPoint y: 396, distance: 275.3
click at [133, 396] on div "Educación Física Prekinder Preprimaria "A" Herramientas Detalle de asistencias …" at bounding box center [671, 423] width 1193 height 734
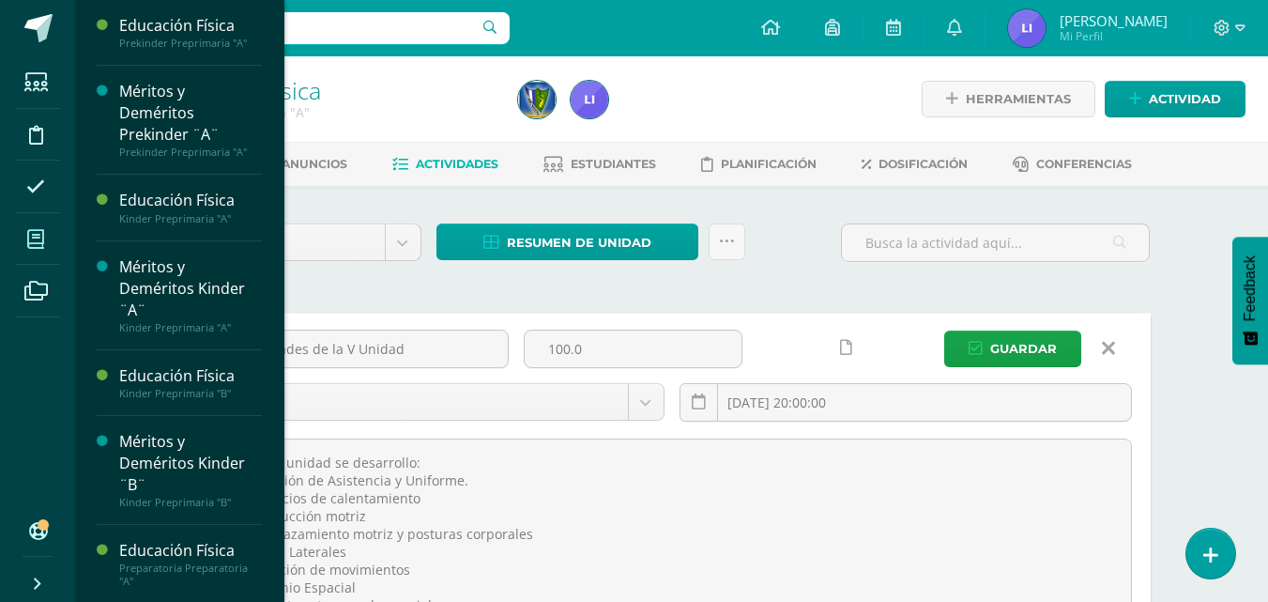
click at [39, 245] on icon at bounding box center [35, 239] width 17 height 19
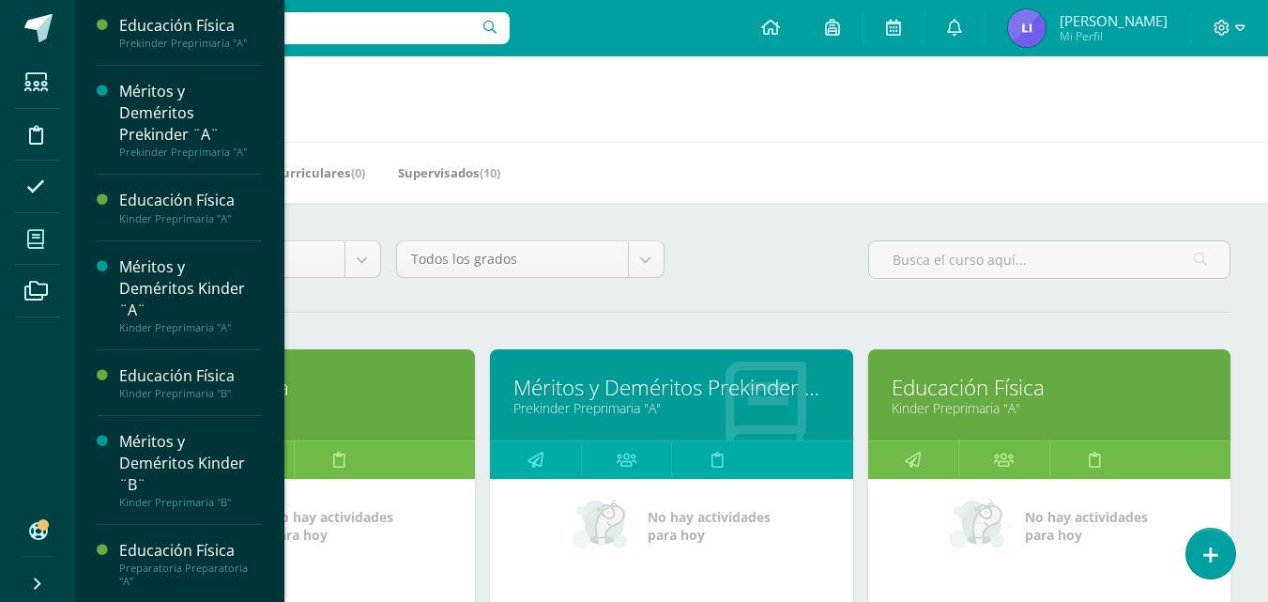
click at [985, 395] on link "Educación Física" at bounding box center [1049, 387] width 315 height 29
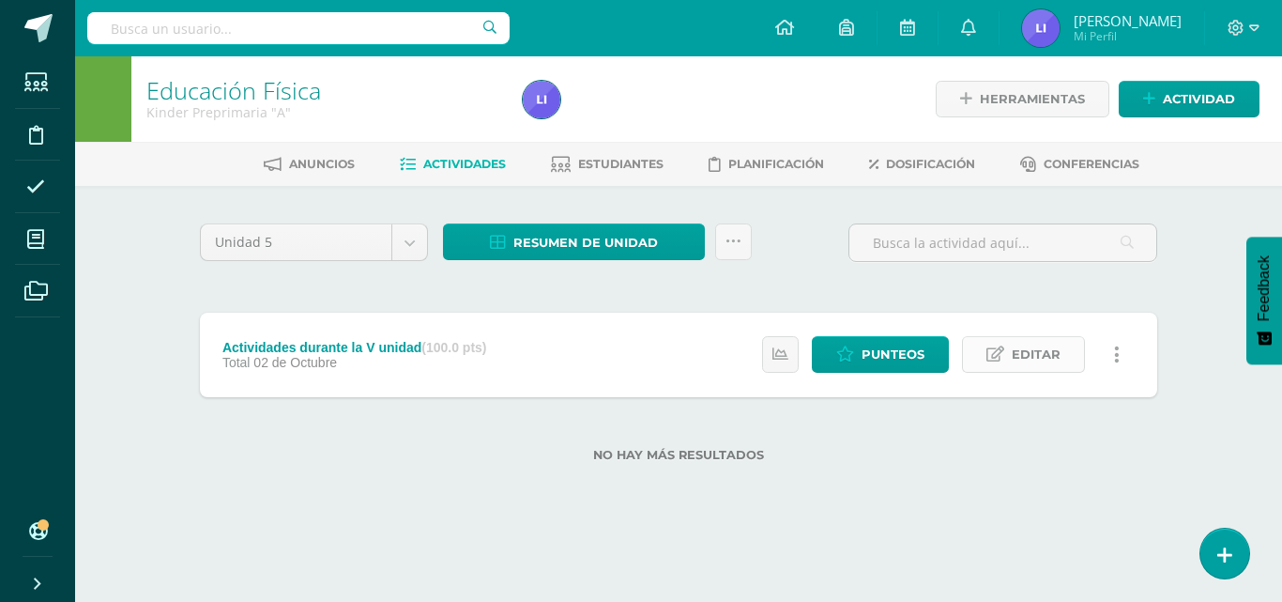
click at [1067, 352] on link "Editar" at bounding box center [1023, 354] width 123 height 37
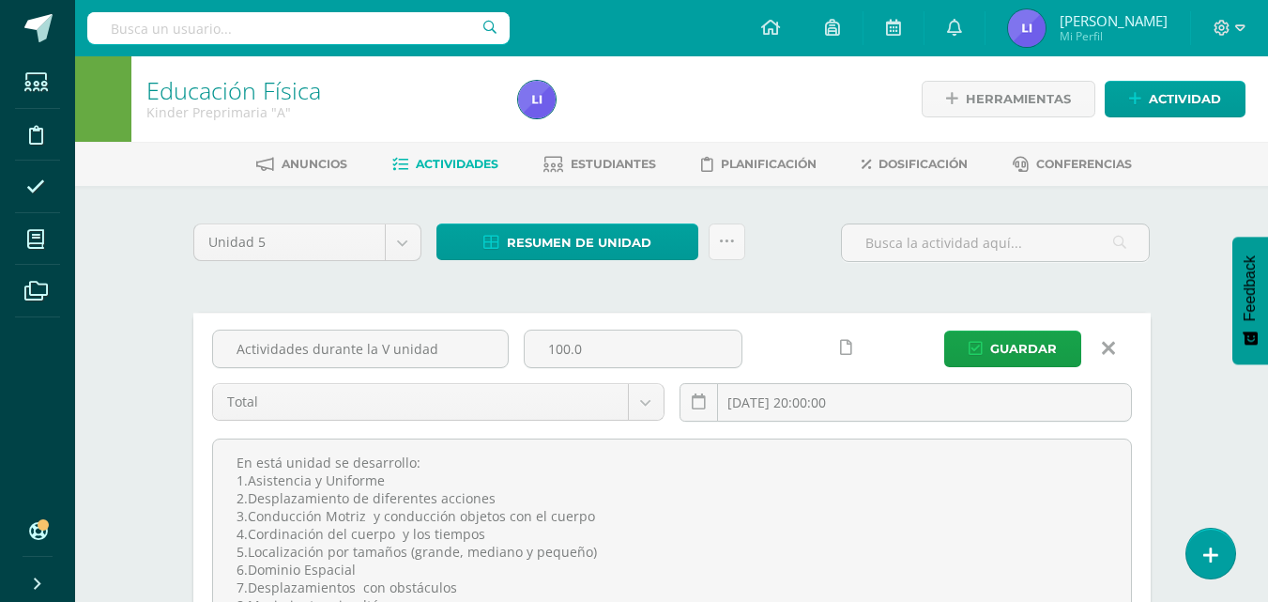
drag, startPoint x: 463, startPoint y: 344, endPoint x: 144, endPoint y: 431, distance: 330.6
click at [144, 431] on div "Educación Física Kinder Preprimaria "A" Herramientas Detalle de asistencias Act…" at bounding box center [671, 423] width 1193 height 734
paste input "Actividades de la V Unidad"
type input "Actividades de la V Unidad"
click at [1008, 354] on span "Guardar" at bounding box center [1023, 348] width 67 height 35
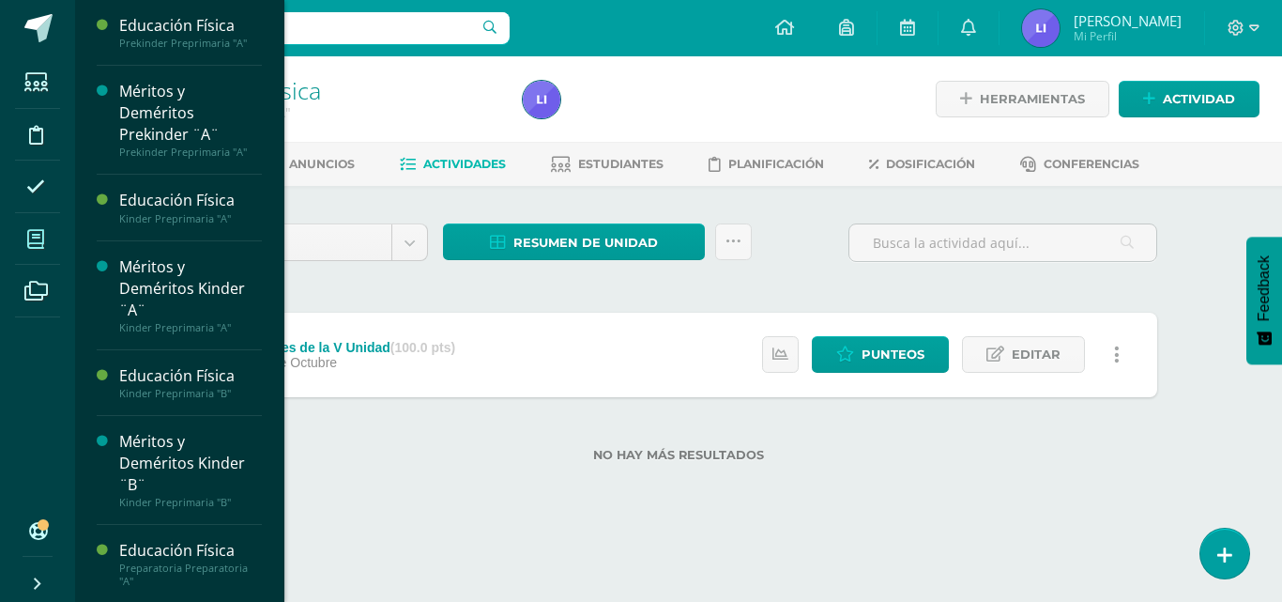
click at [31, 237] on icon at bounding box center [35, 239] width 17 height 19
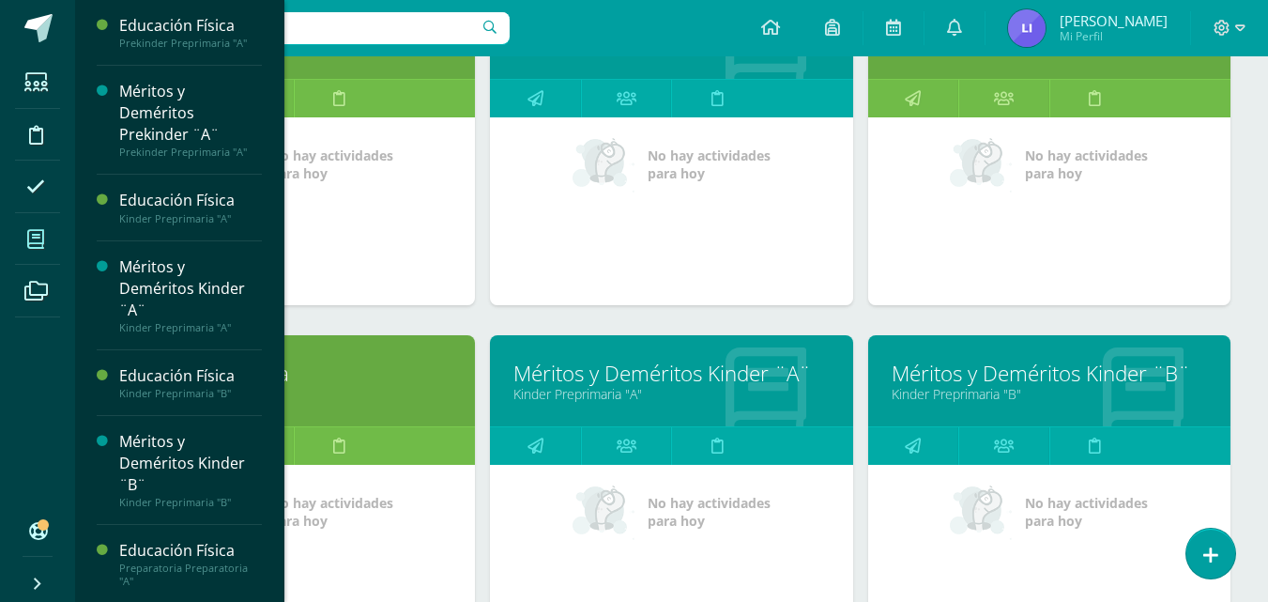
scroll to position [374, 0]
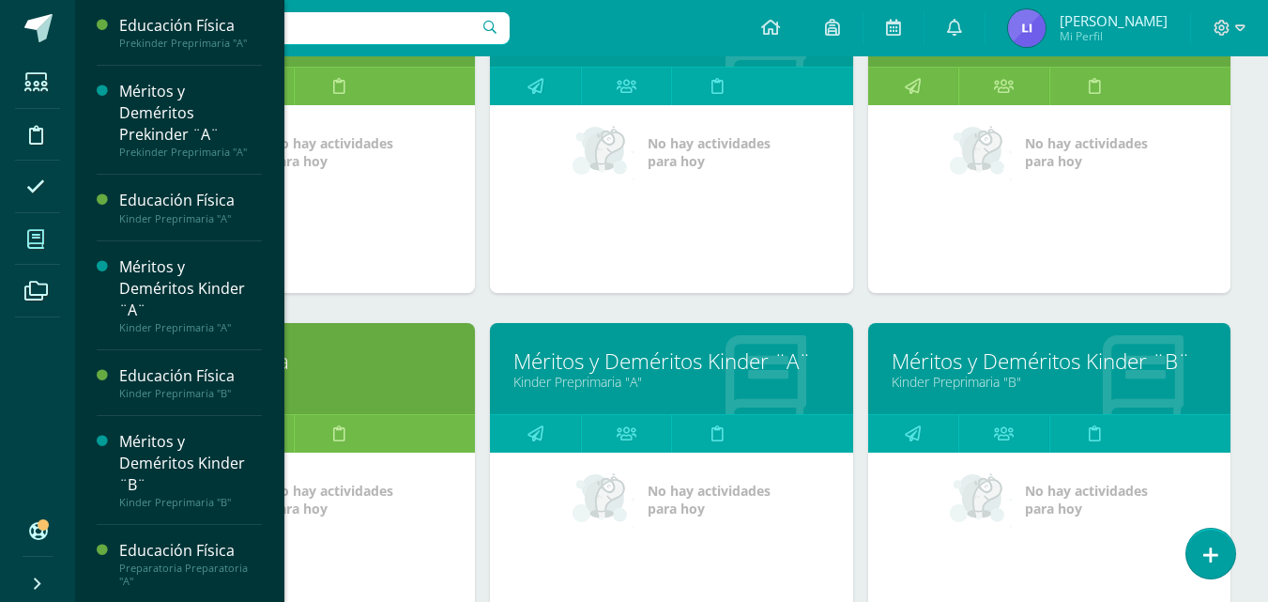
click at [335, 382] on link "Kinder Preprimaria "B"" at bounding box center [293, 382] width 315 height 18
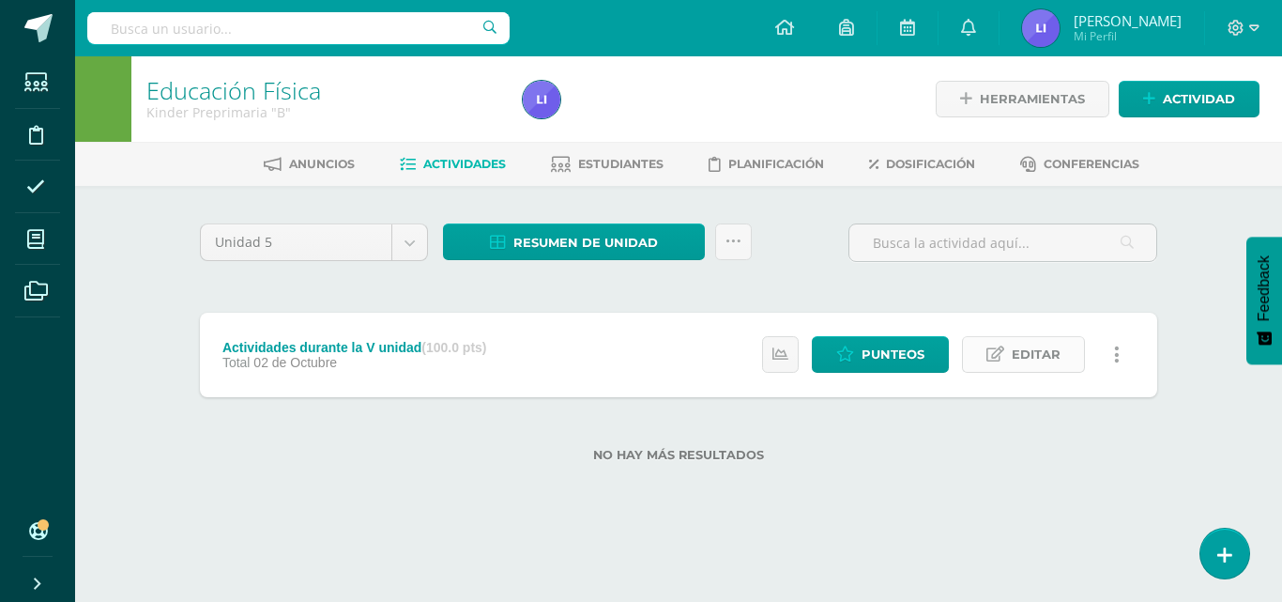
click at [1050, 341] on span "Editar" at bounding box center [1036, 354] width 49 height 35
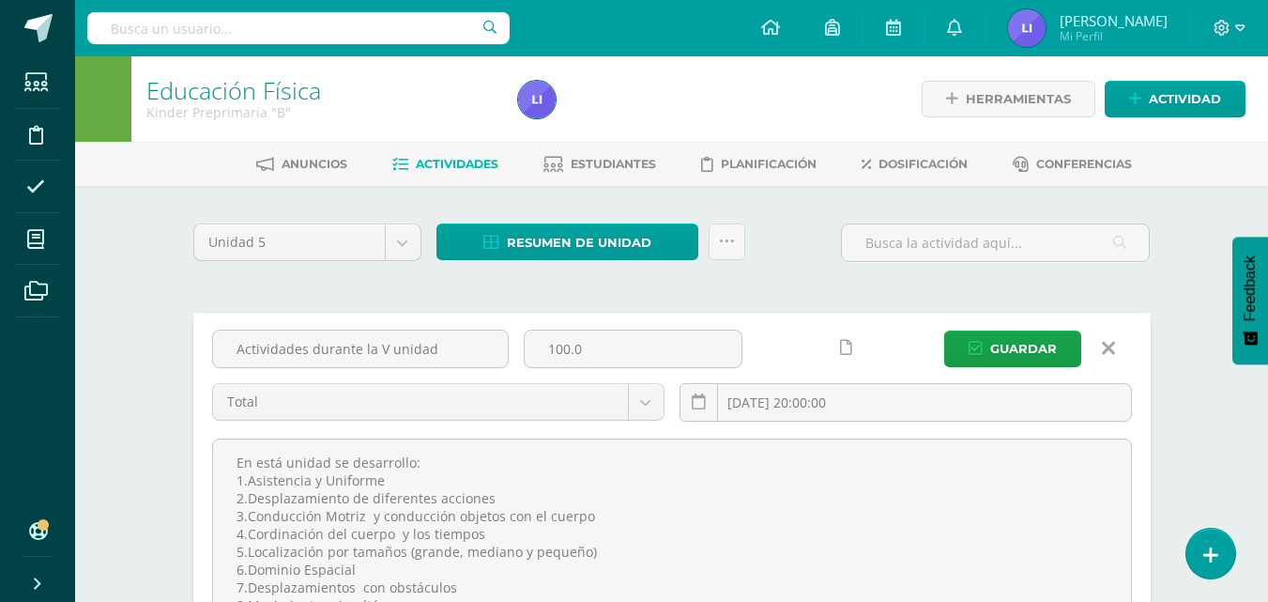
drag, startPoint x: 445, startPoint y: 354, endPoint x: 104, endPoint y: 339, distance: 341.0
click at [104, 339] on div "Educación Física Kinder Preprimaria "B" Herramientas Detalle de asistencias Act…" at bounding box center [671, 423] width 1193 height 734
paste input "Actividades de la V Unidad"
type input "Actividades de la V Unidad"
click at [1020, 346] on span "Guardar" at bounding box center [1023, 348] width 67 height 35
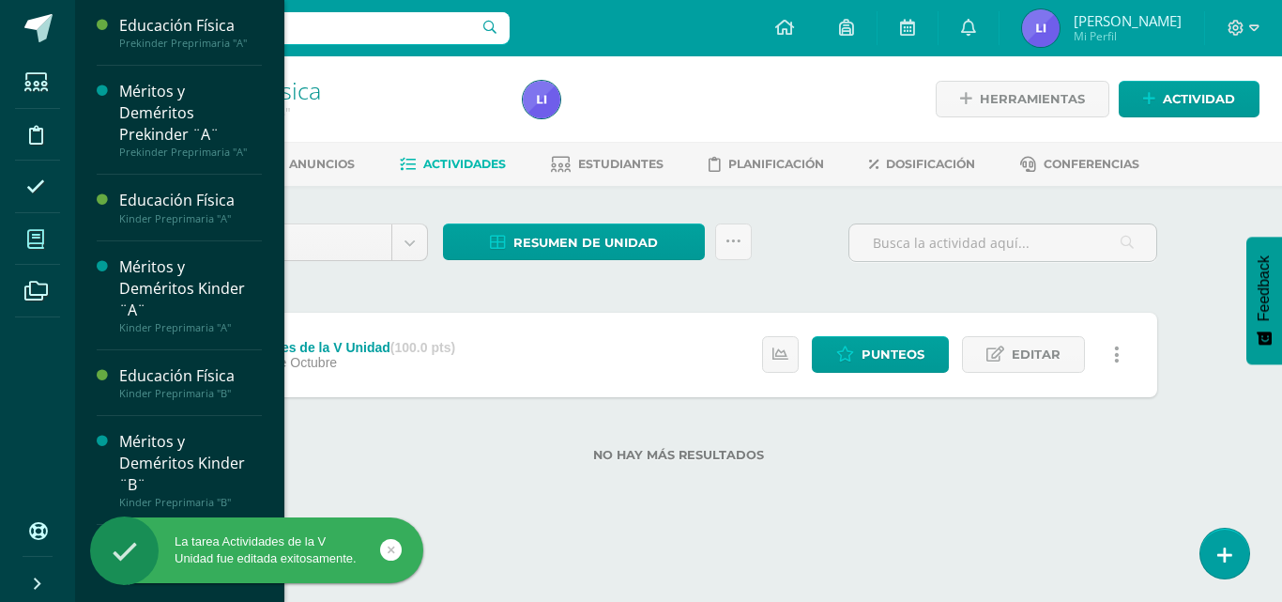
click at [23, 248] on span at bounding box center [36, 239] width 42 height 42
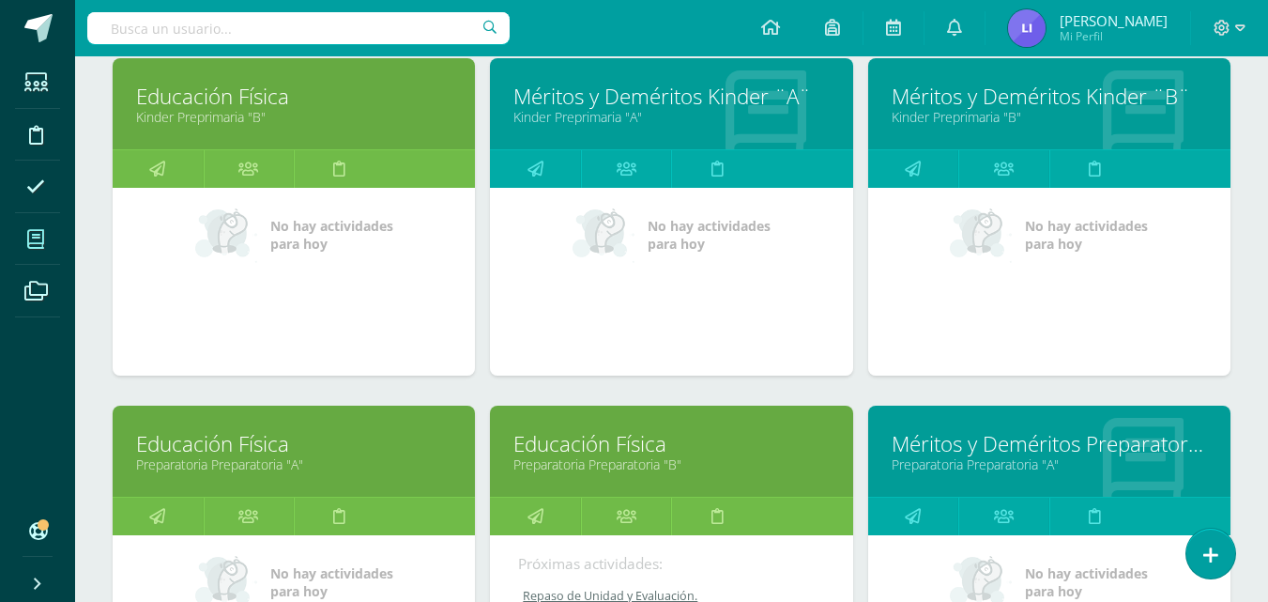
scroll to position [658, 0]
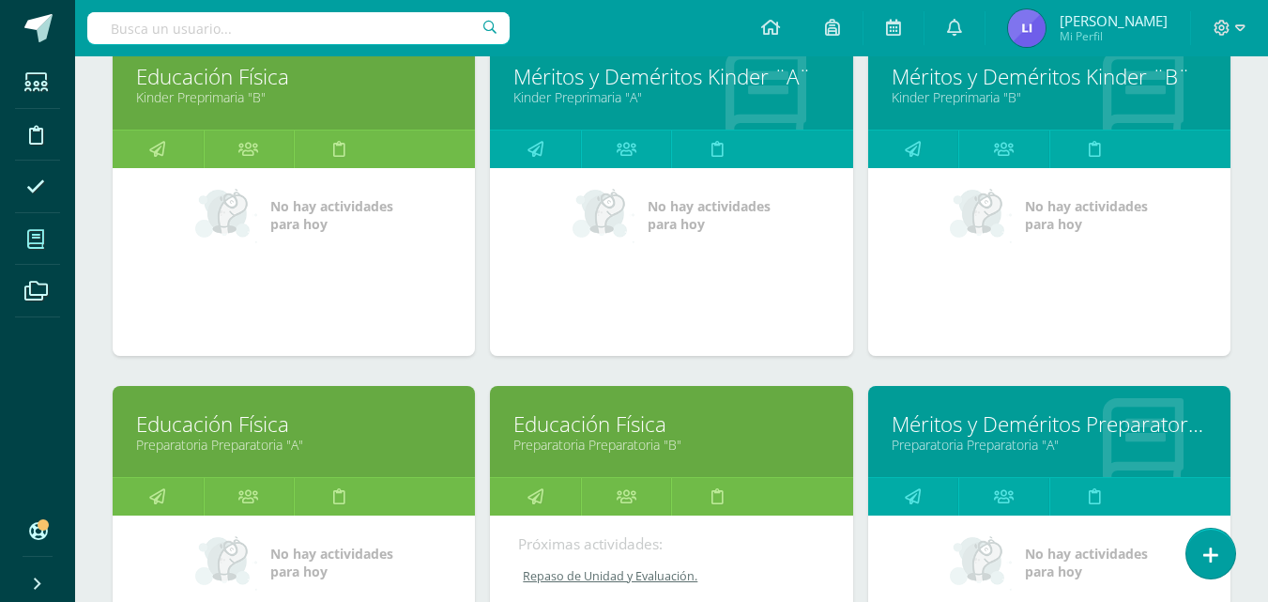
click at [334, 420] on link "Educación Física" at bounding box center [293, 423] width 315 height 29
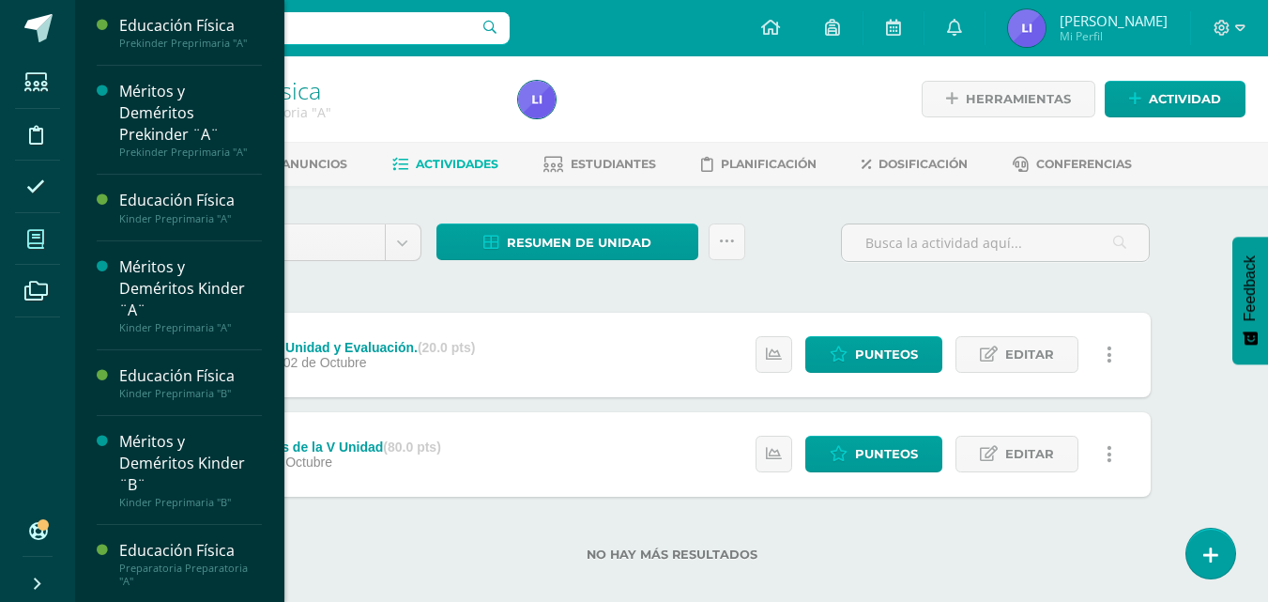
click at [32, 237] on icon at bounding box center [35, 239] width 17 height 19
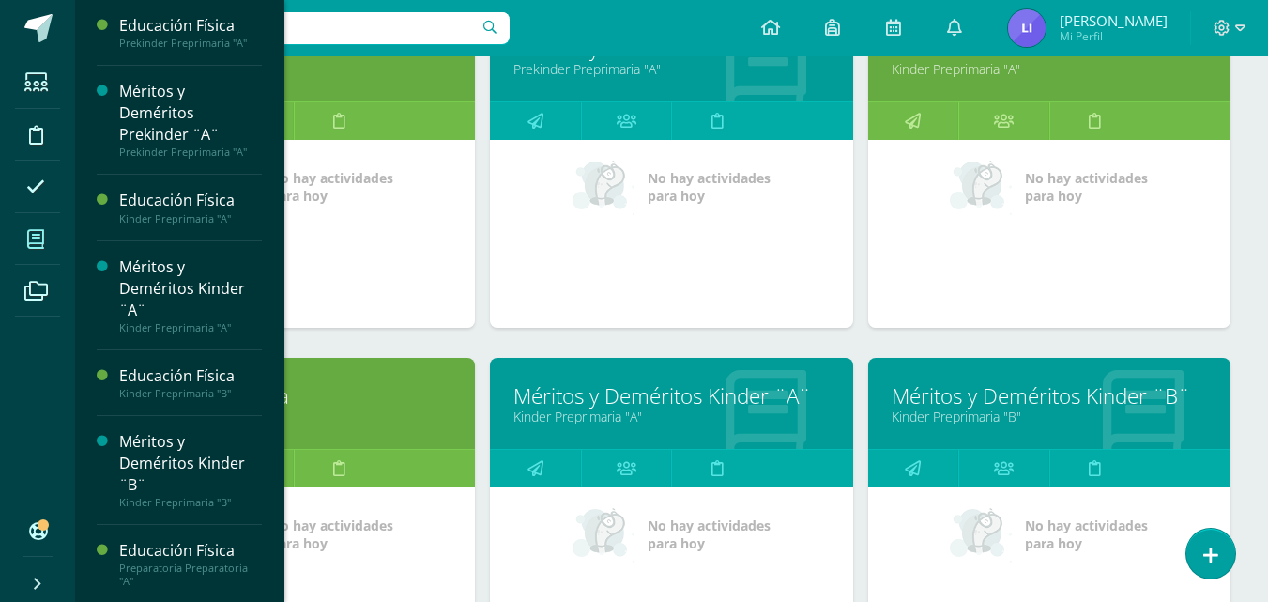
scroll to position [175, 0]
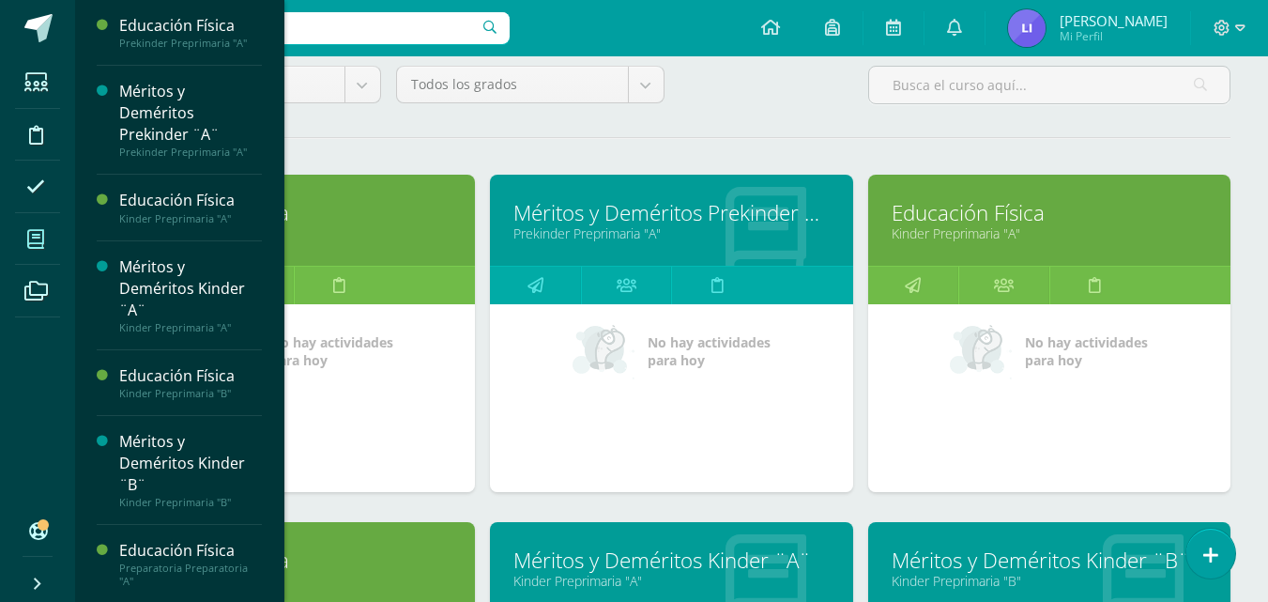
click at [955, 223] on link "Educación Física" at bounding box center [1049, 212] width 315 height 29
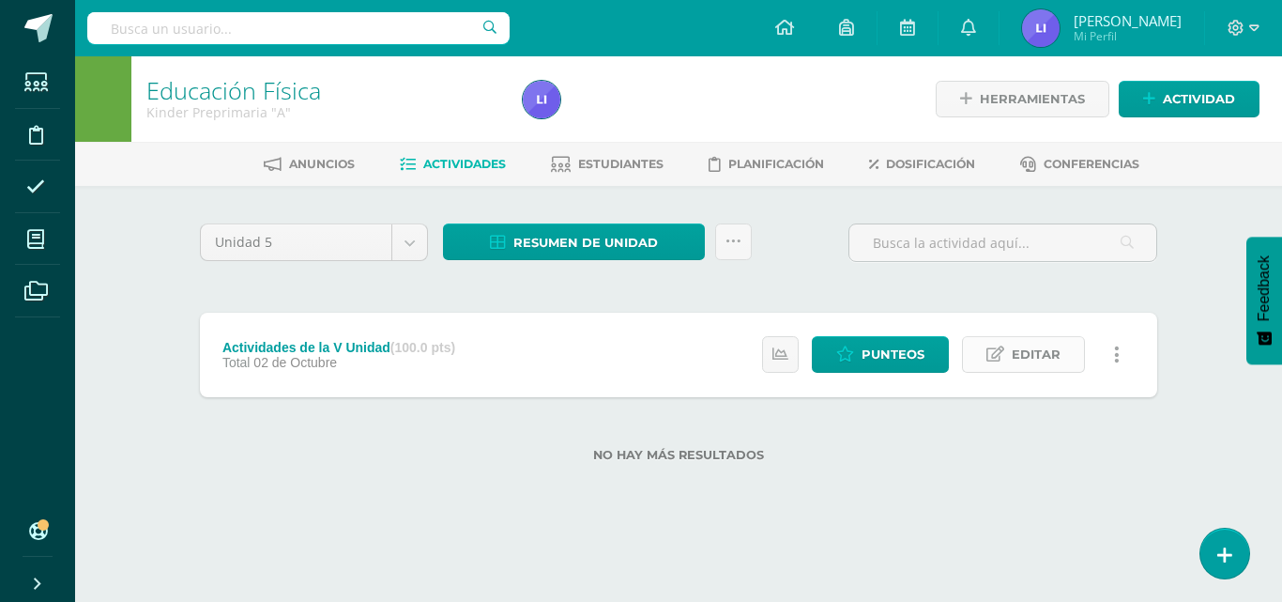
click at [1067, 359] on link "Editar" at bounding box center [1023, 354] width 123 height 37
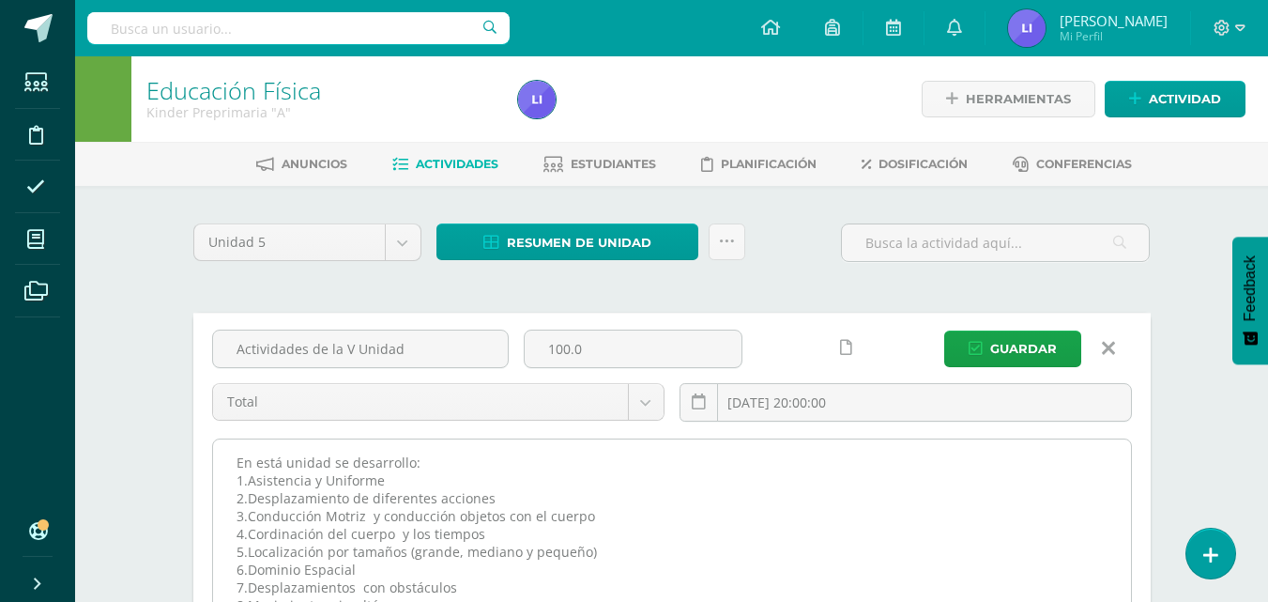
drag, startPoint x: 236, startPoint y: 459, endPoint x: 426, endPoint y: 459, distance: 190.5
click at [426, 459] on textarea "En está unidad se desarrollo: 1.Asistencia y Uniforme 2.Desplazamiento de difer…" at bounding box center [672, 542] width 918 height 206
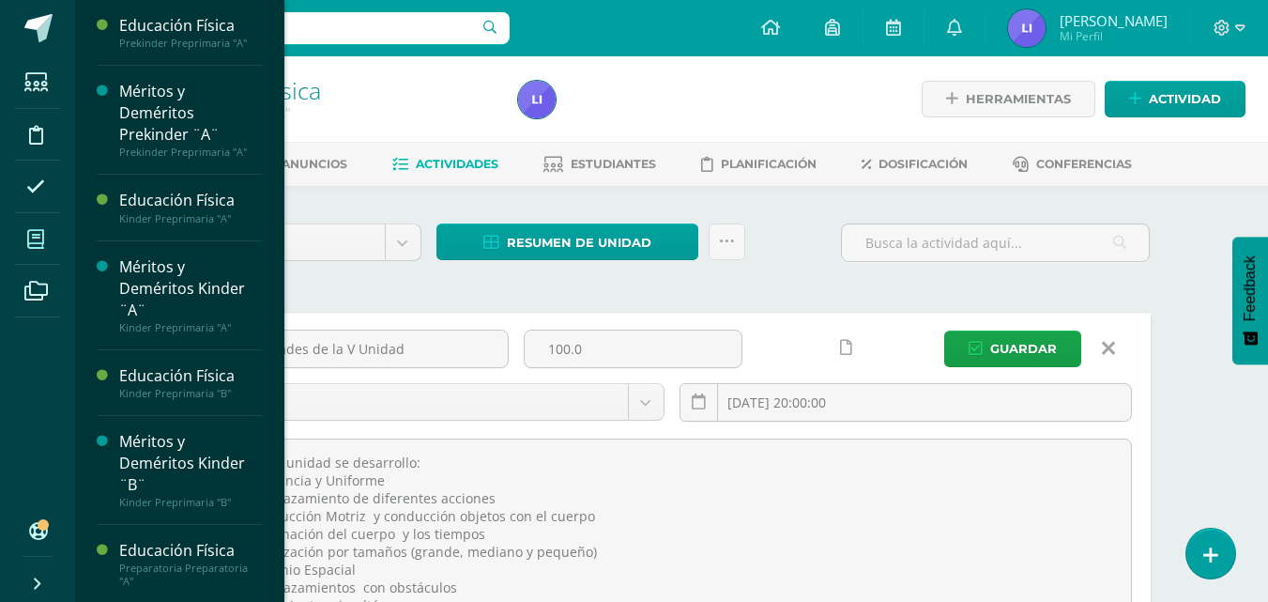
click at [34, 223] on span at bounding box center [36, 239] width 42 height 42
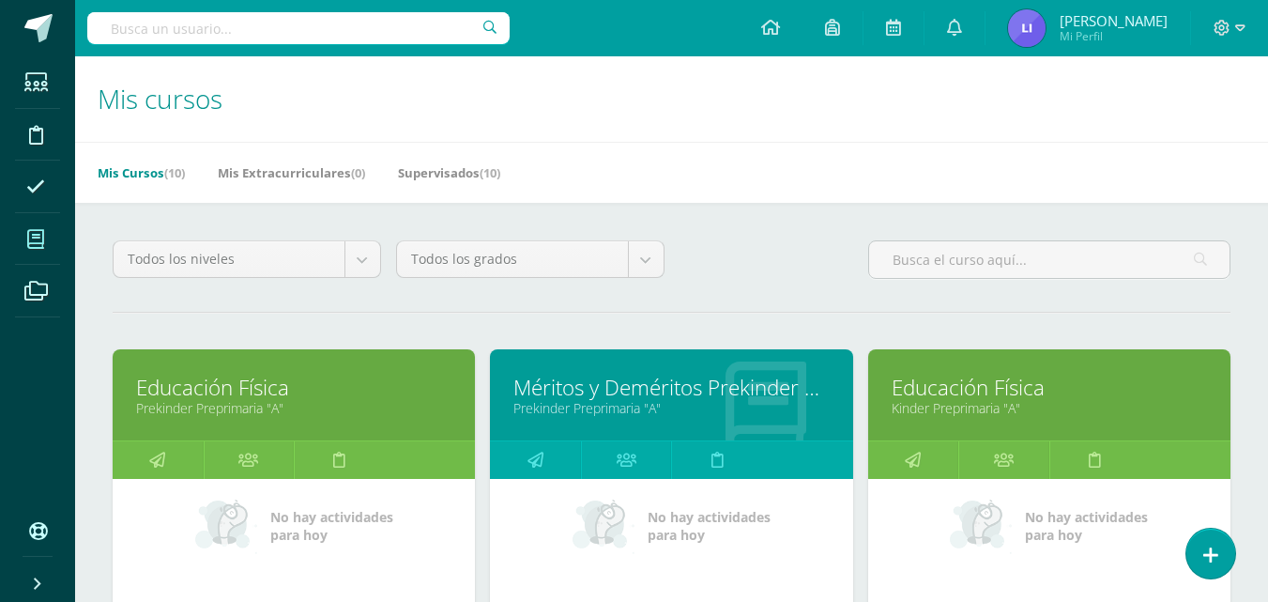
drag, startPoint x: 1252, startPoint y: 111, endPoint x: 1278, endPoint y: 140, distance: 39.2
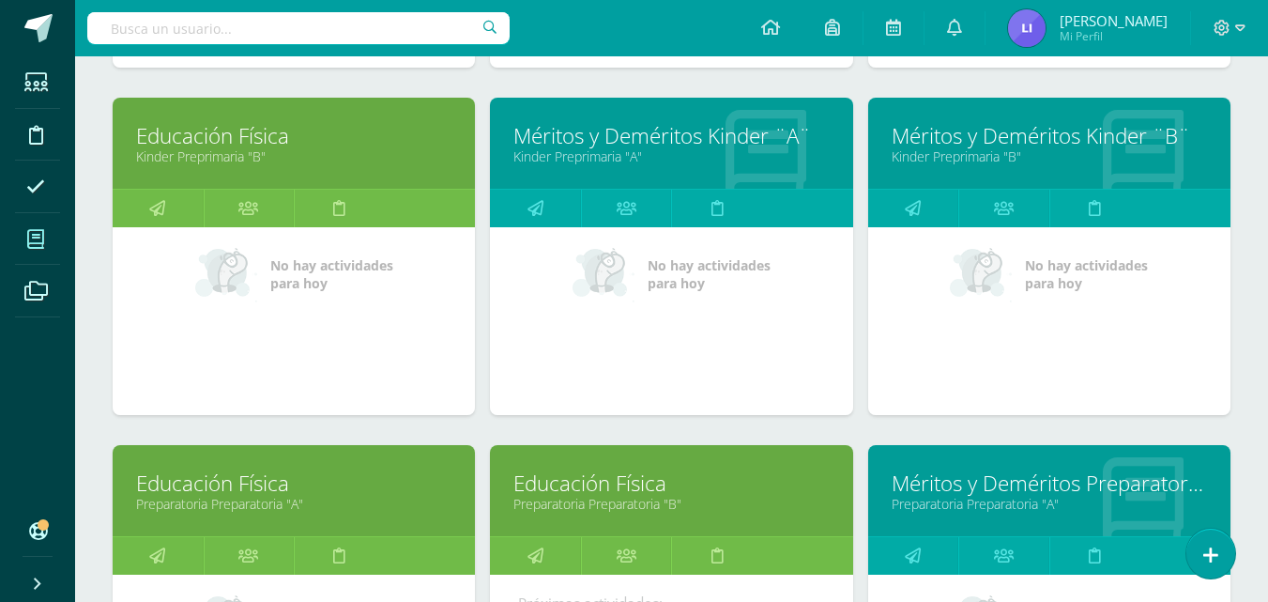
scroll to position [616, 0]
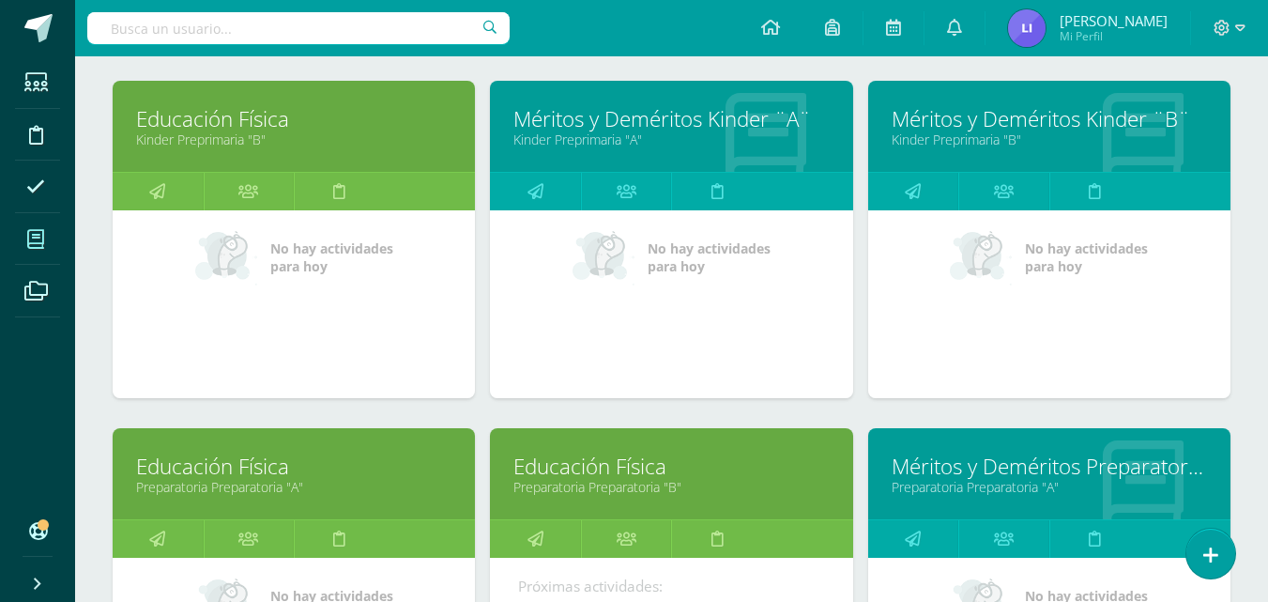
click at [356, 476] on link "Educación Física" at bounding box center [293, 465] width 315 height 29
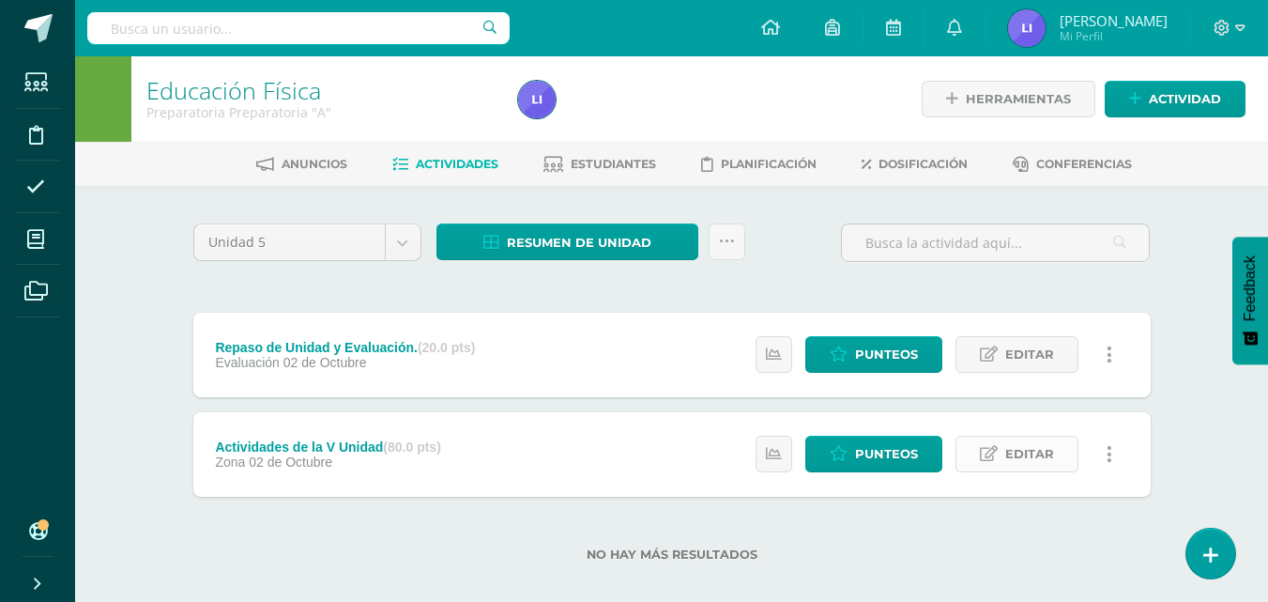
click at [1019, 451] on span "Editar" at bounding box center [1029, 453] width 49 height 35
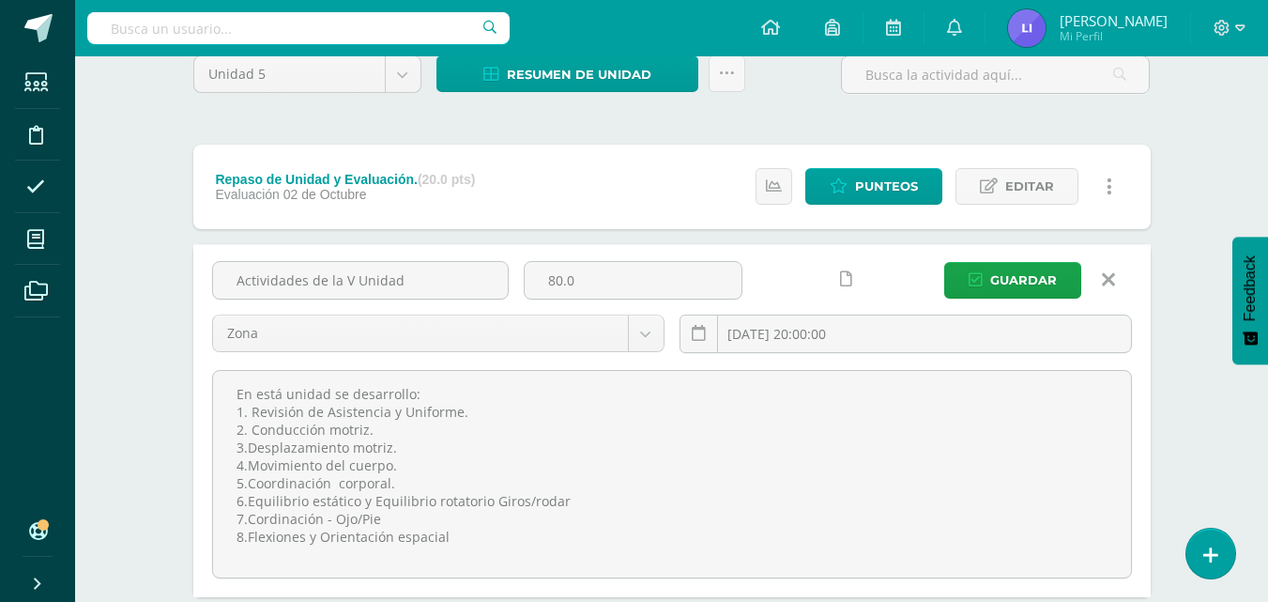
scroll to position [181, 0]
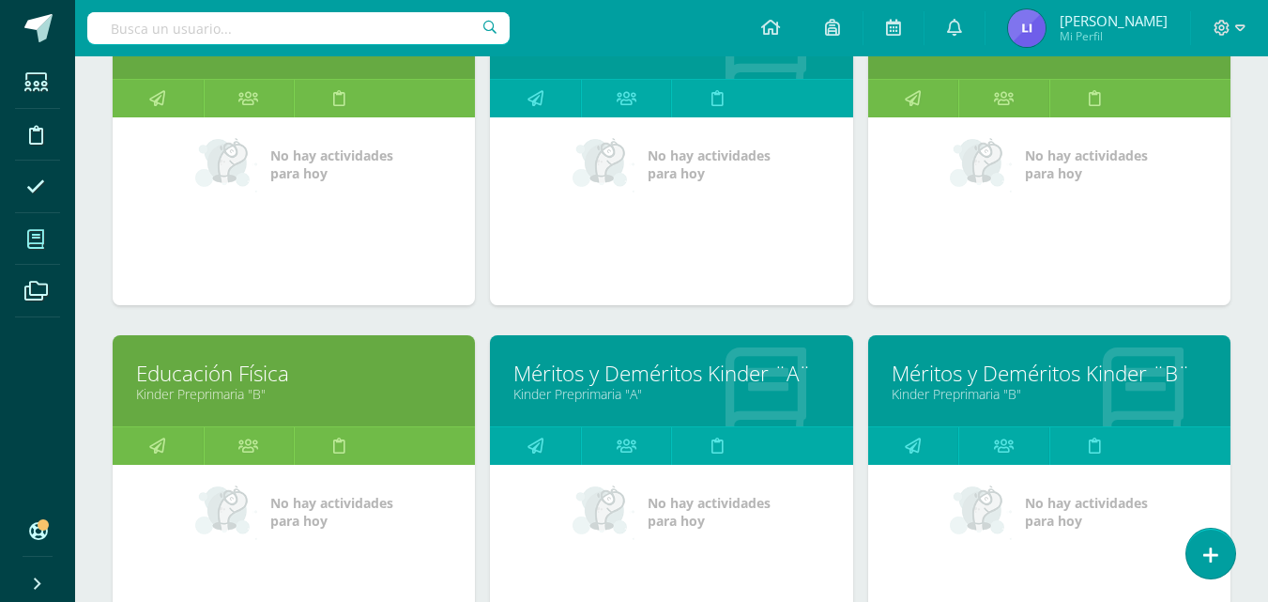
scroll to position [524, 0]
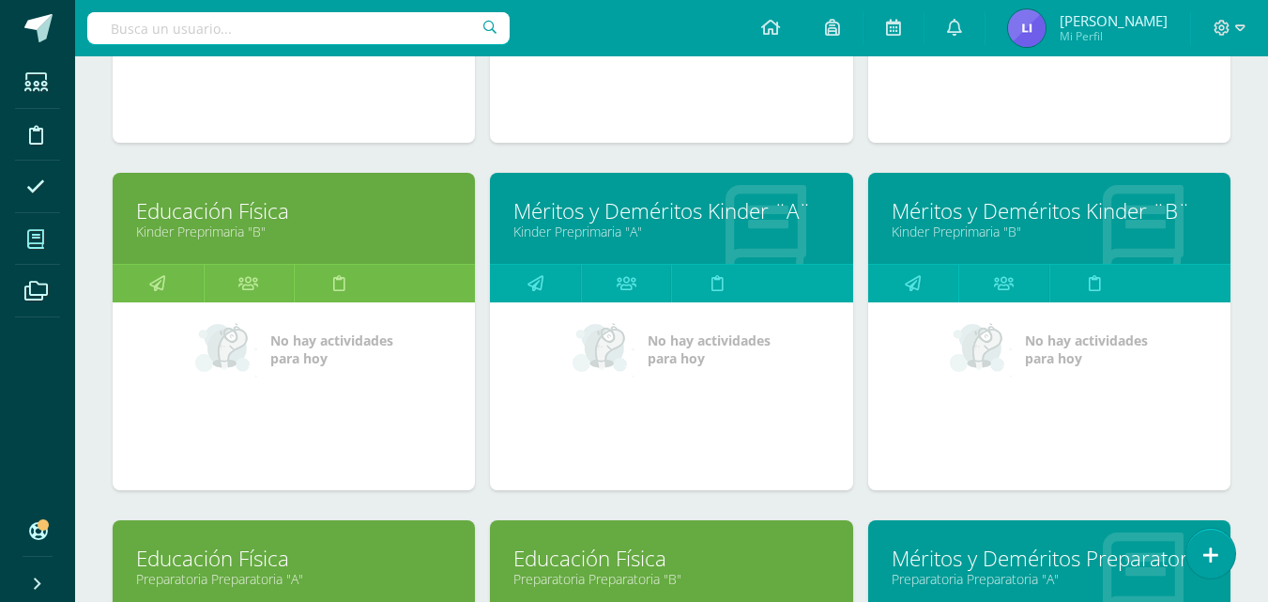
click at [355, 568] on link "Educación Física" at bounding box center [293, 557] width 315 height 29
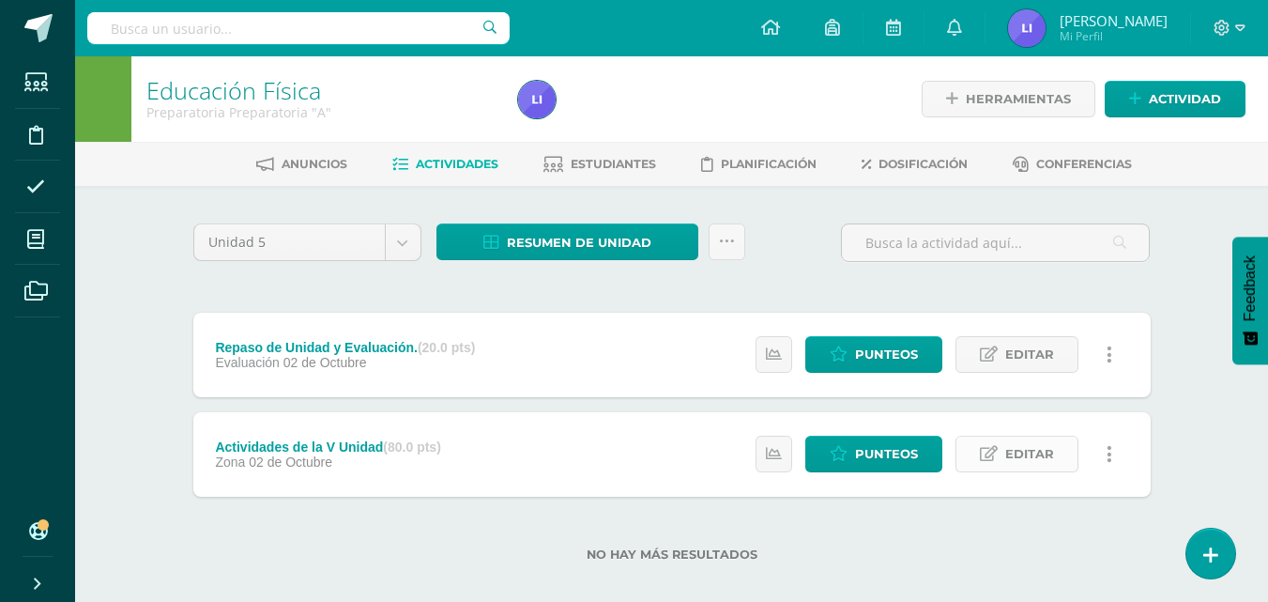
click at [1033, 443] on span "Editar" at bounding box center [1029, 453] width 49 height 35
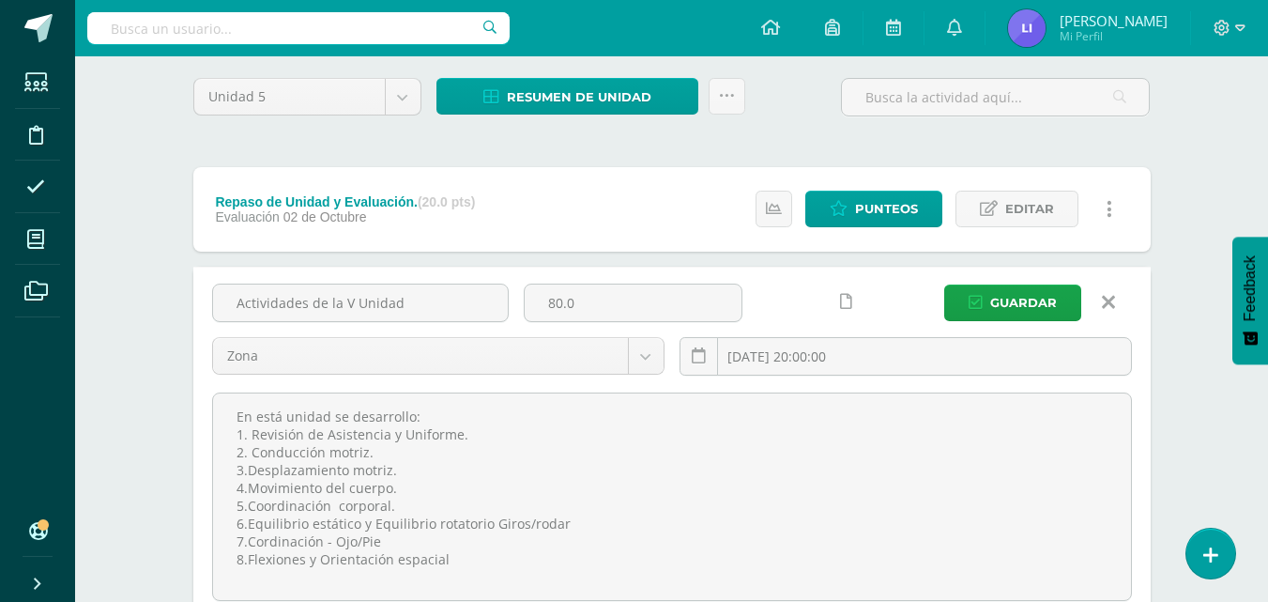
scroll to position [159, 0]
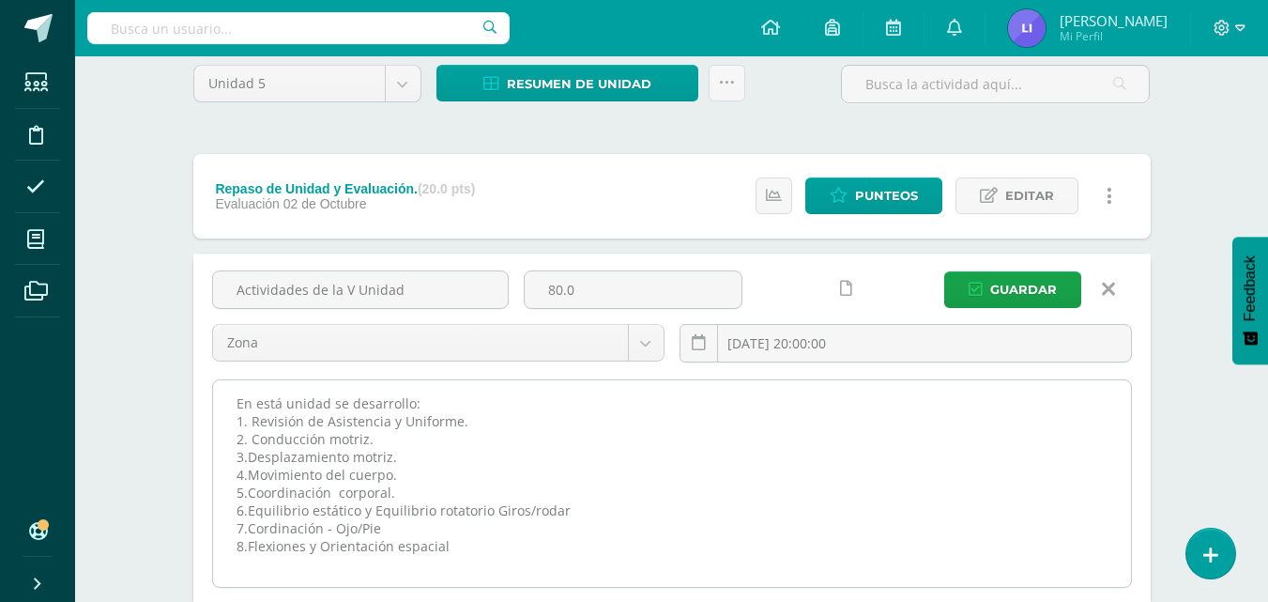
drag, startPoint x: 237, startPoint y: 403, endPoint x: 497, endPoint y: 558, distance: 303.9
click at [497, 558] on textarea "En está unidad se desarrollo: 1. Revisión de Asistencia y Uniforme. 2. Conducci…" at bounding box center [672, 483] width 918 height 206
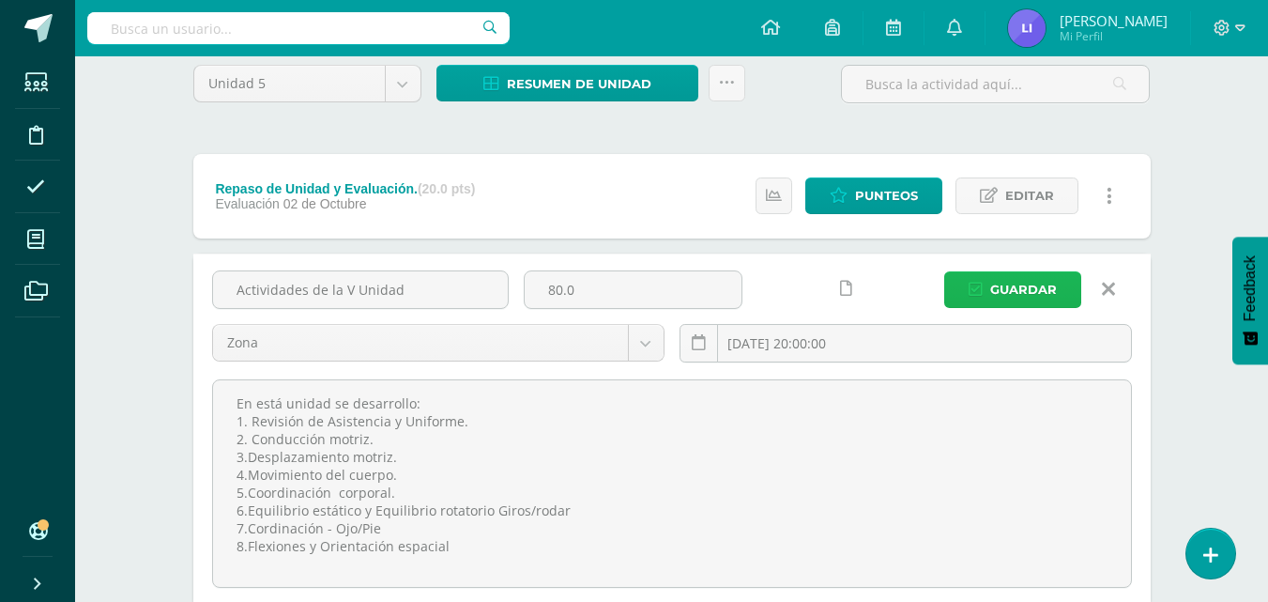
click at [1031, 280] on span "Guardar" at bounding box center [1023, 289] width 67 height 35
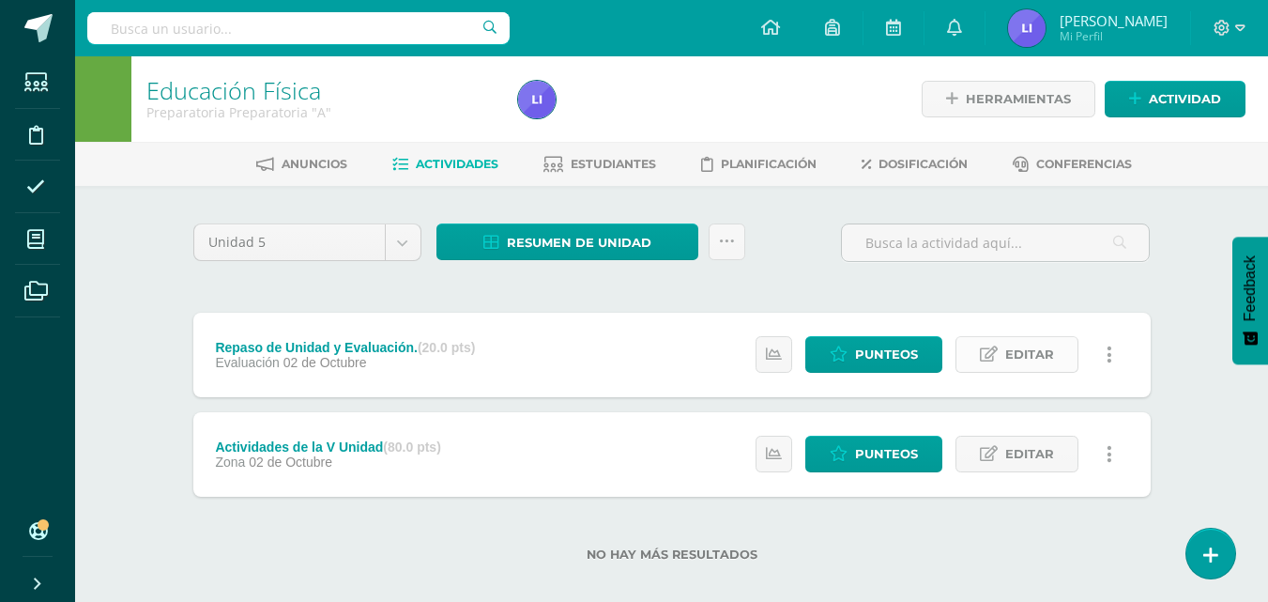
click at [1001, 345] on link "Editar" at bounding box center [1016, 354] width 123 height 37
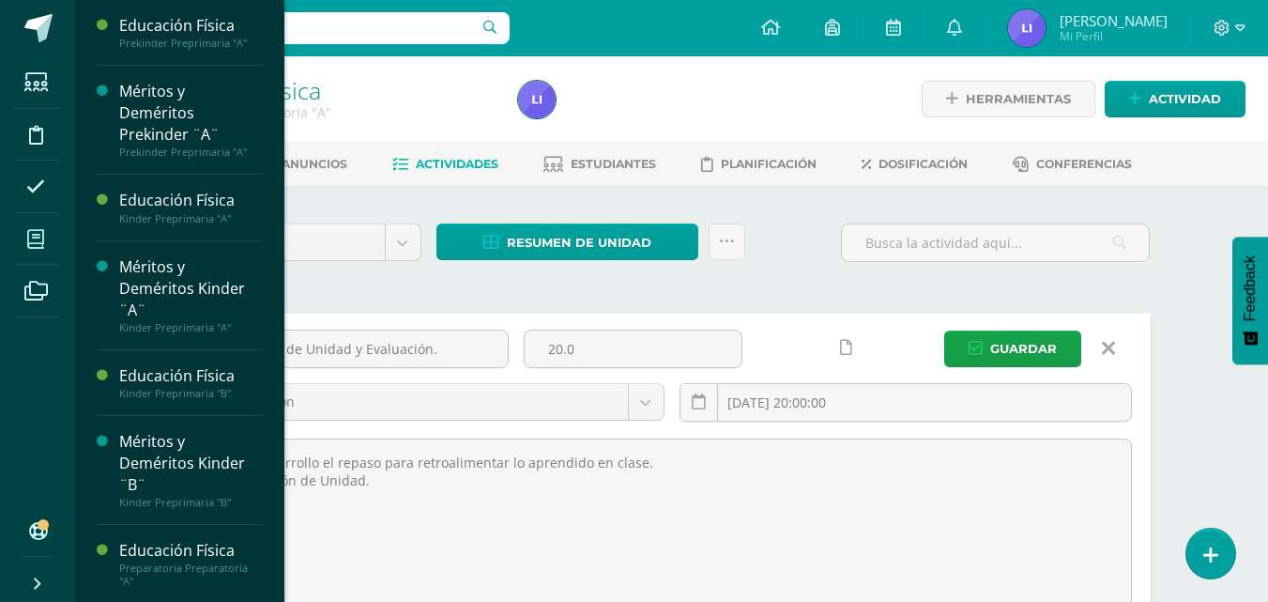
click at [26, 247] on span at bounding box center [36, 239] width 42 height 42
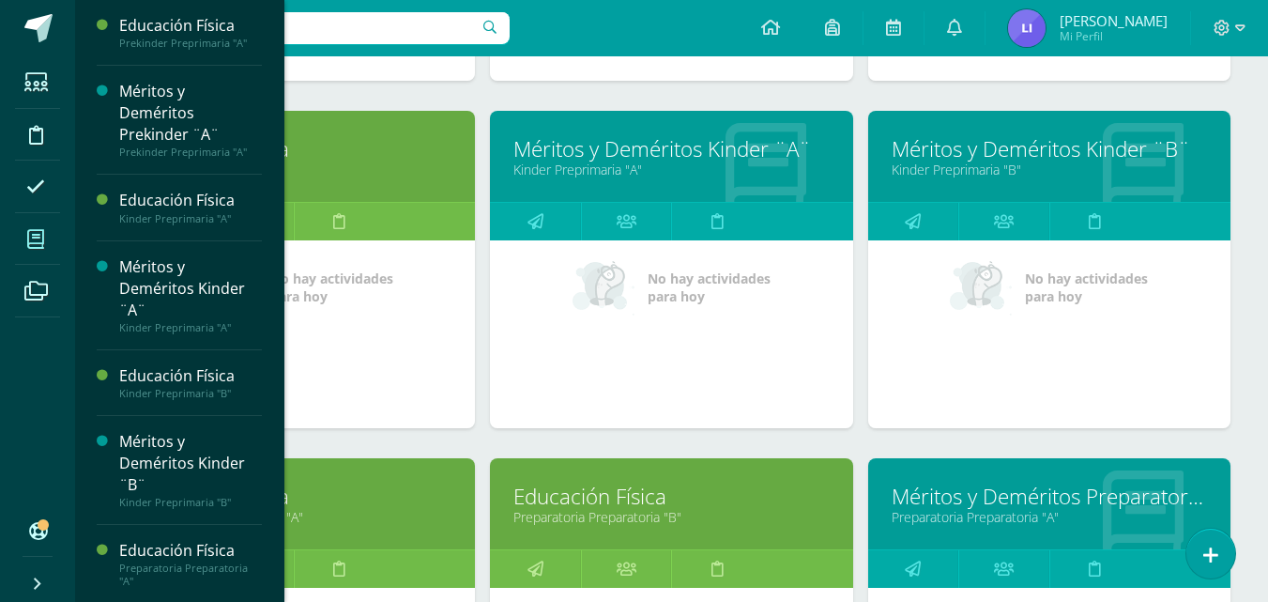
scroll to position [596, 0]
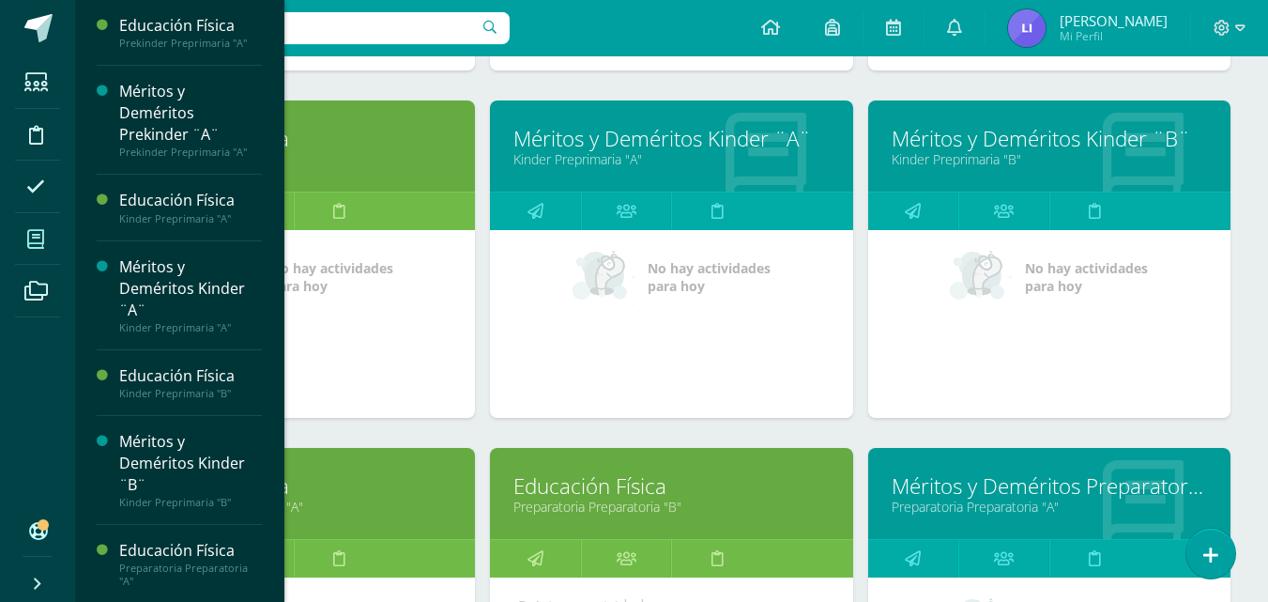
click at [724, 481] on link "Educación Física" at bounding box center [670, 485] width 315 height 29
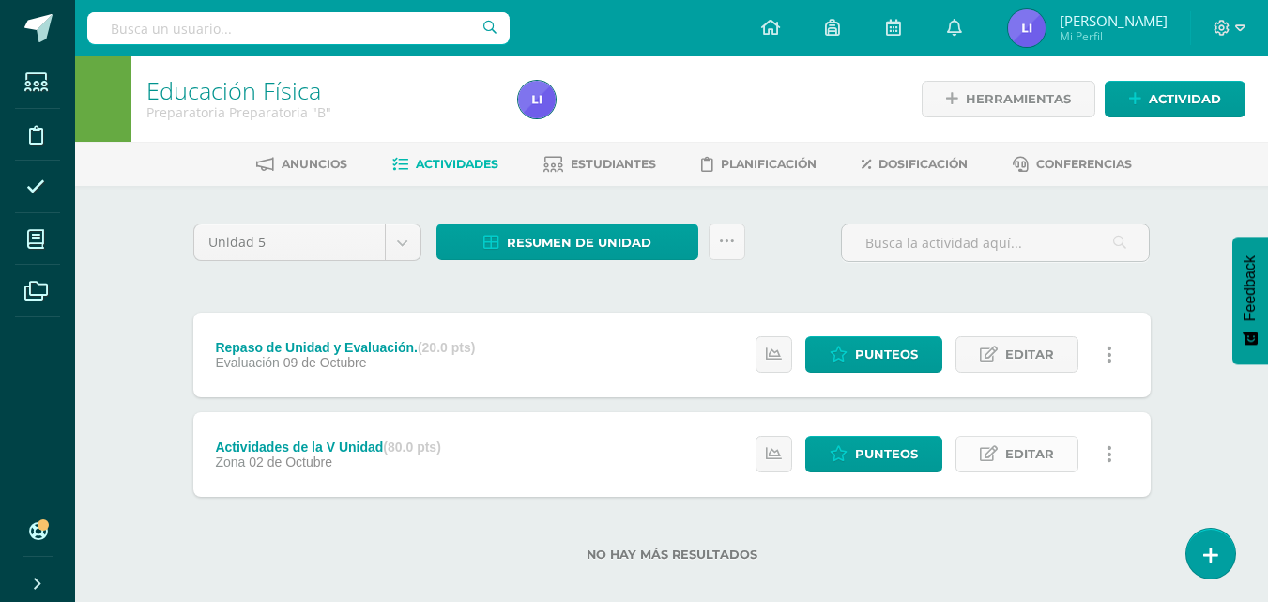
click at [1044, 456] on span "Editar" at bounding box center [1029, 453] width 49 height 35
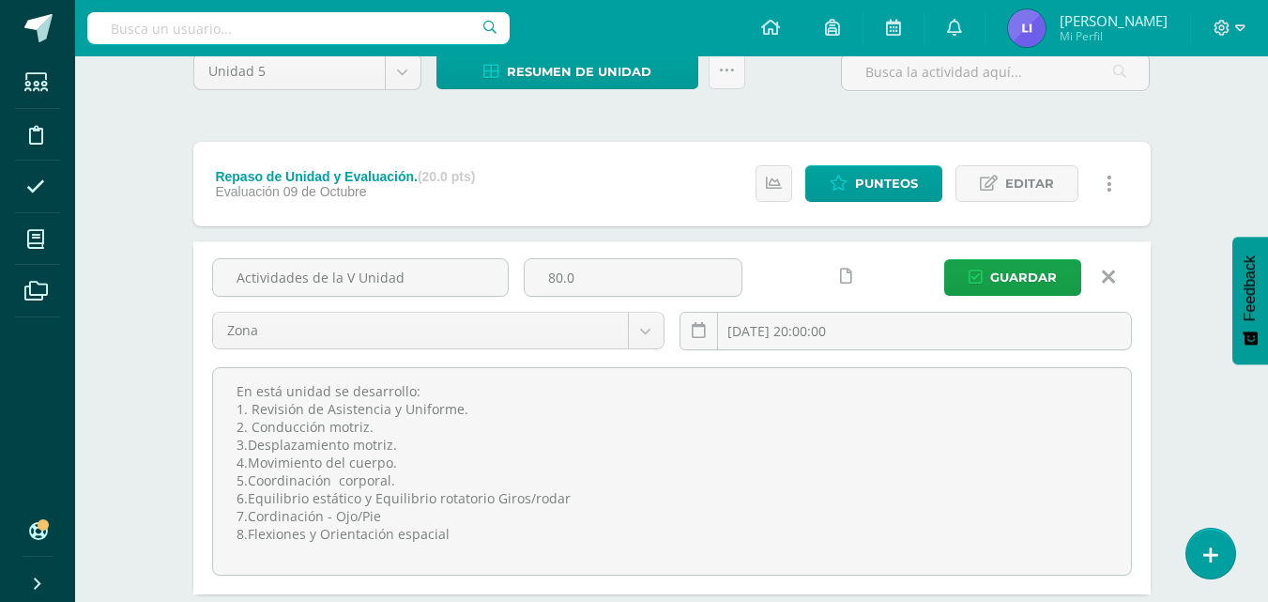
scroll to position [172, 0]
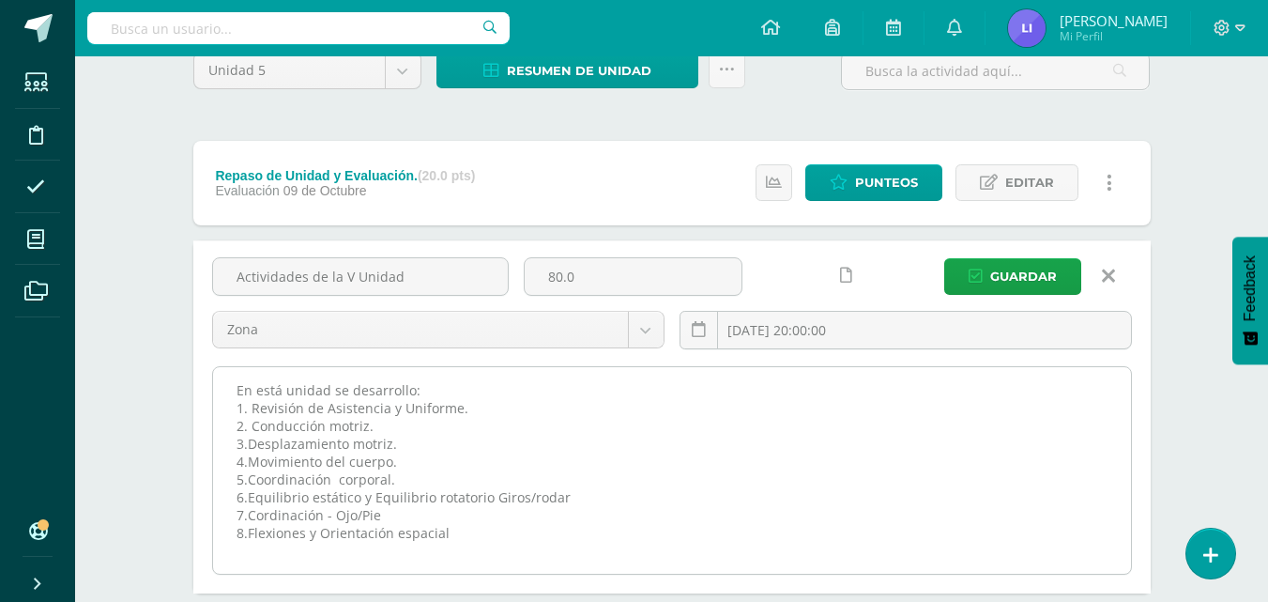
click at [590, 573] on textarea "En está unidad se desarrollo: 1. Revisión de Asistencia y Uniforme. 2. Conducci…" at bounding box center [672, 470] width 918 height 206
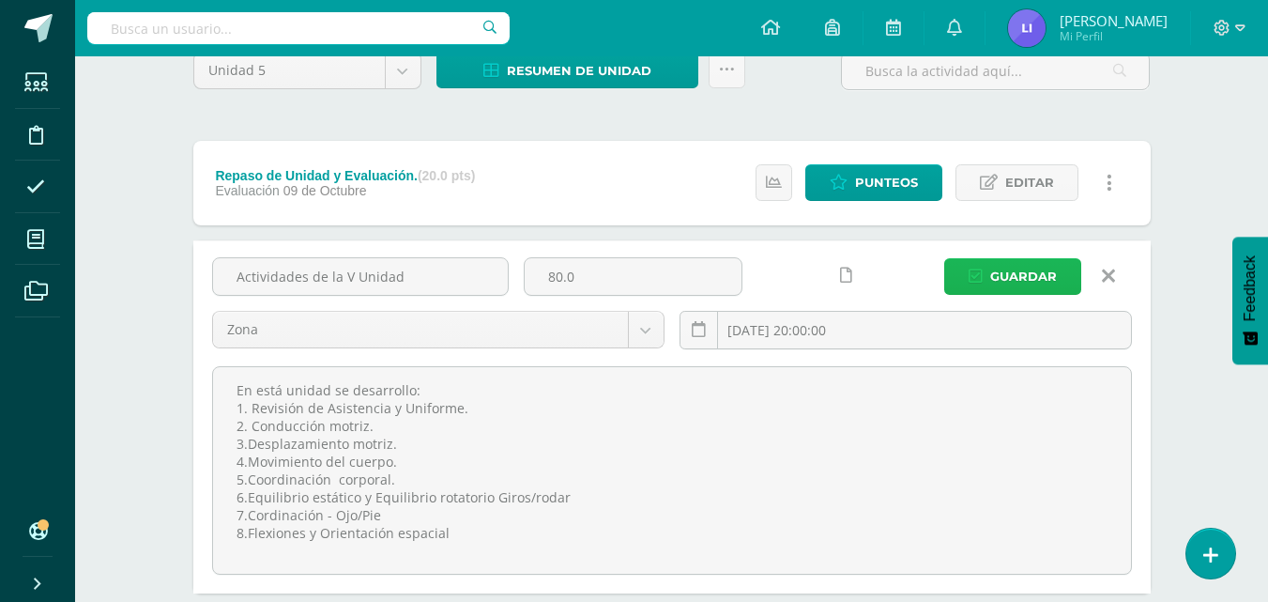
click at [988, 287] on button "Guardar" at bounding box center [1012, 276] width 137 height 37
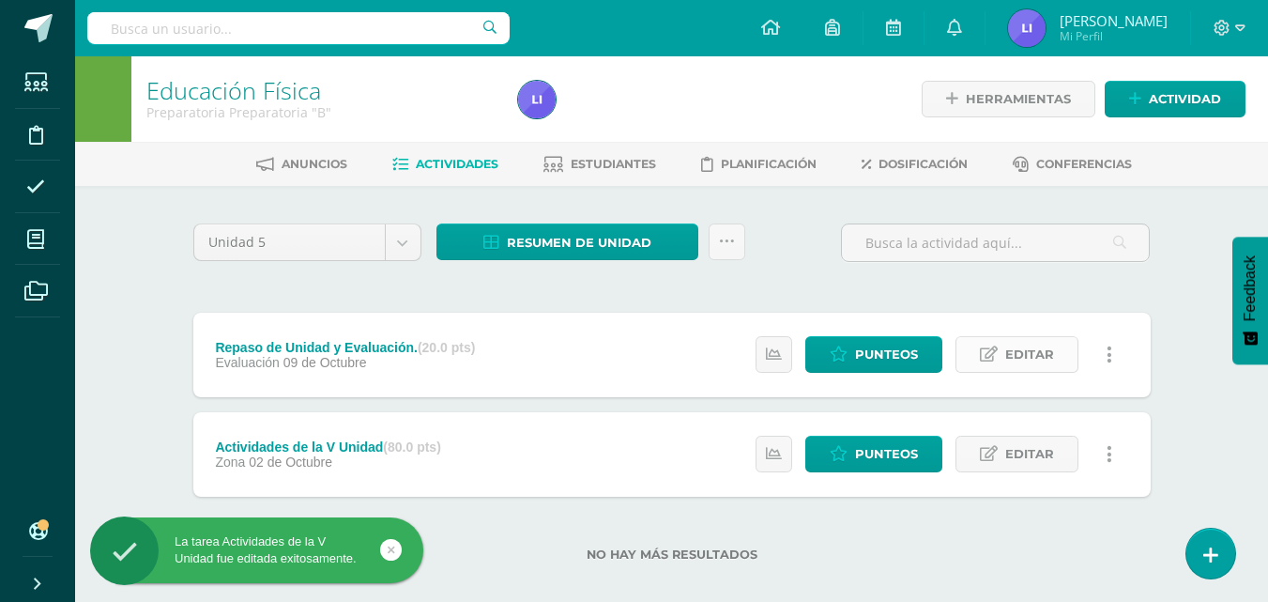
click at [1034, 355] on span "Editar" at bounding box center [1029, 354] width 49 height 35
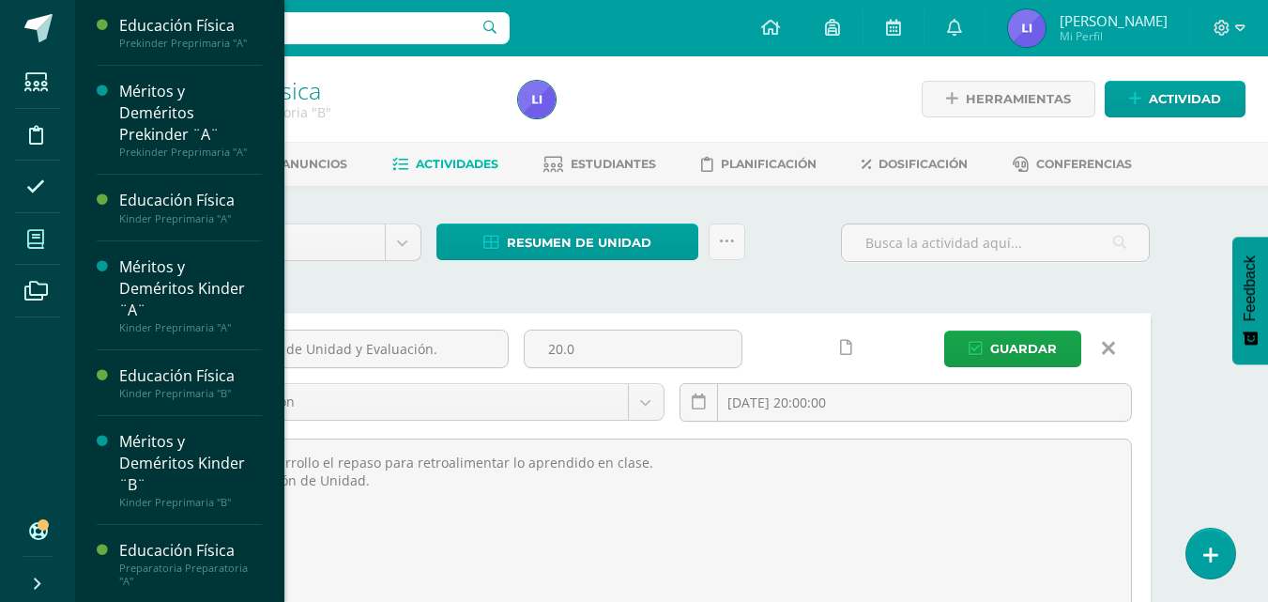
click at [44, 247] on icon at bounding box center [35, 239] width 17 height 19
